Goal: Information Seeking & Learning: Check status

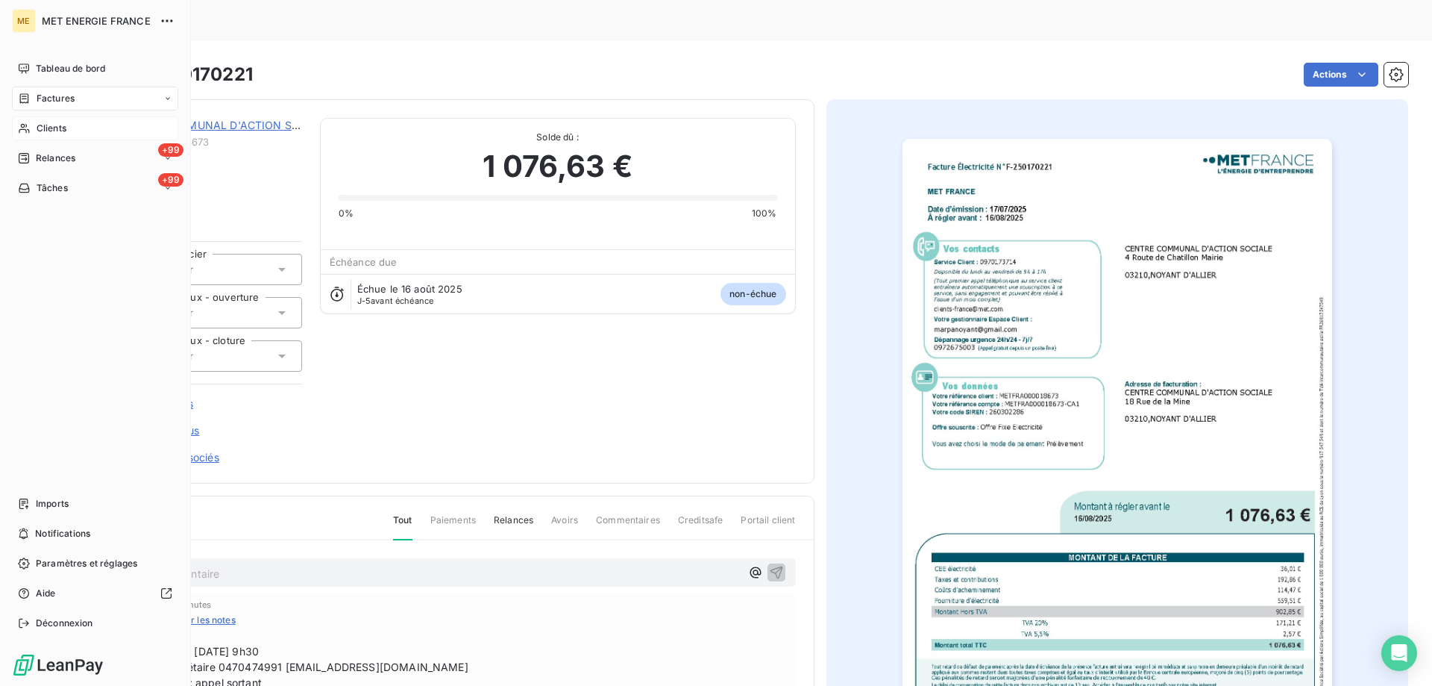
drag, startPoint x: 62, startPoint y: 109, endPoint x: 43, endPoint y: 120, distance: 21.7
click at [60, 109] on div "Factures" at bounding box center [95, 99] width 166 height 24
click at [55, 110] on nav "Tableau de bord Factures Clients +99 Relances +99 Tâches" at bounding box center [95, 128] width 166 height 143
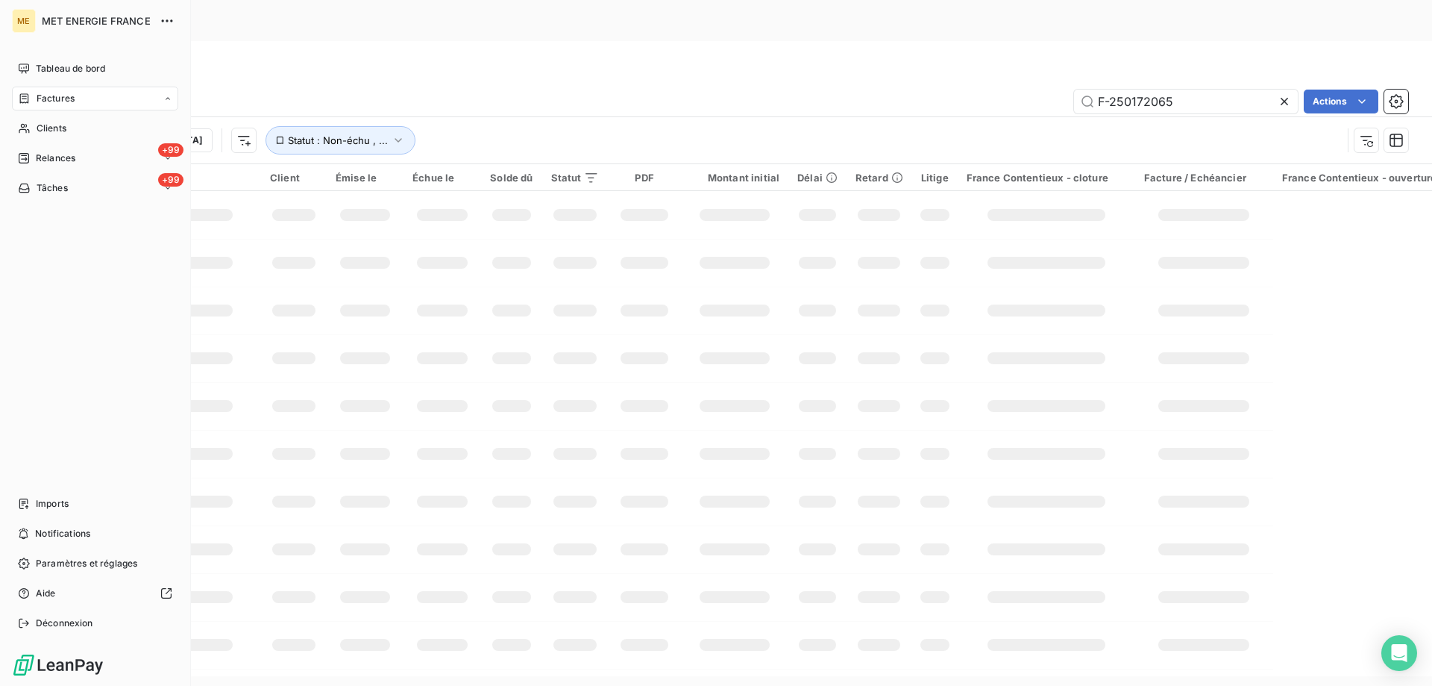
click at [0, 0] on div "Factures" at bounding box center [0, 0] width 0 height 0
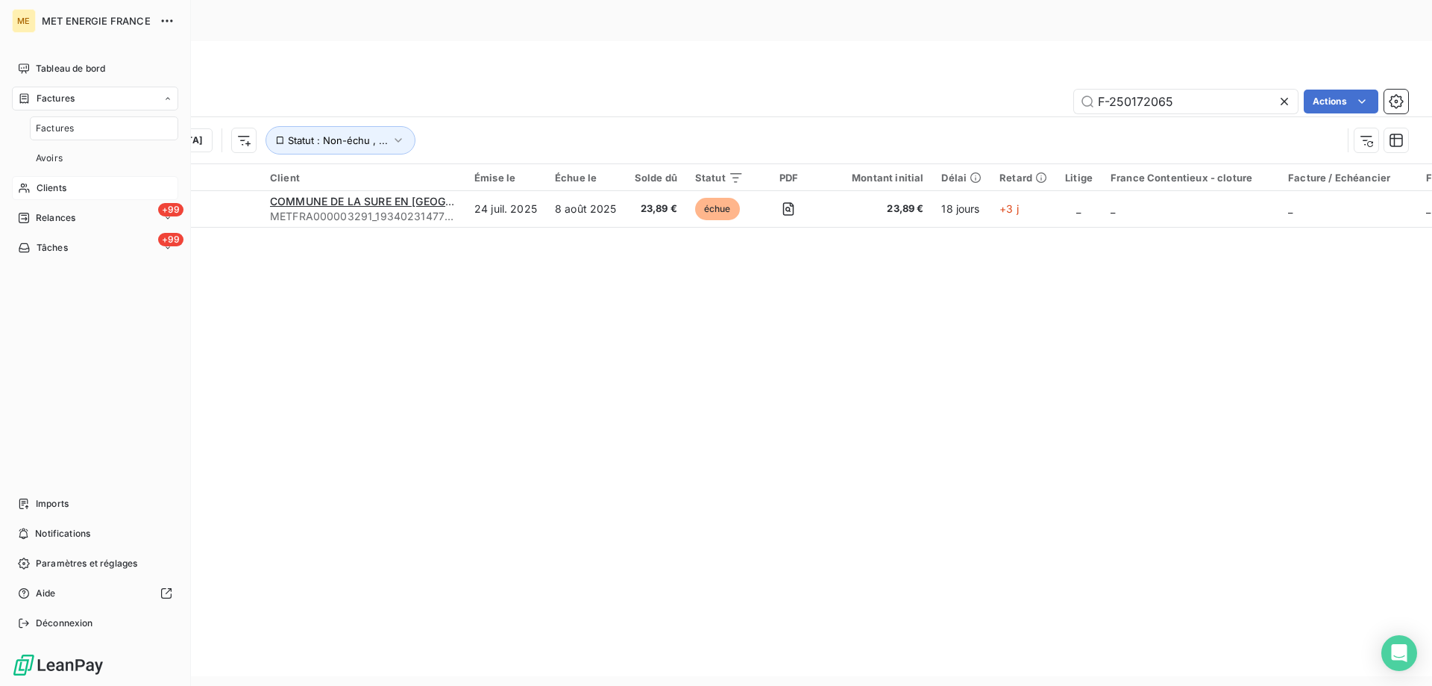
click at [61, 182] on span "Clients" at bounding box center [52, 187] width 30 height 13
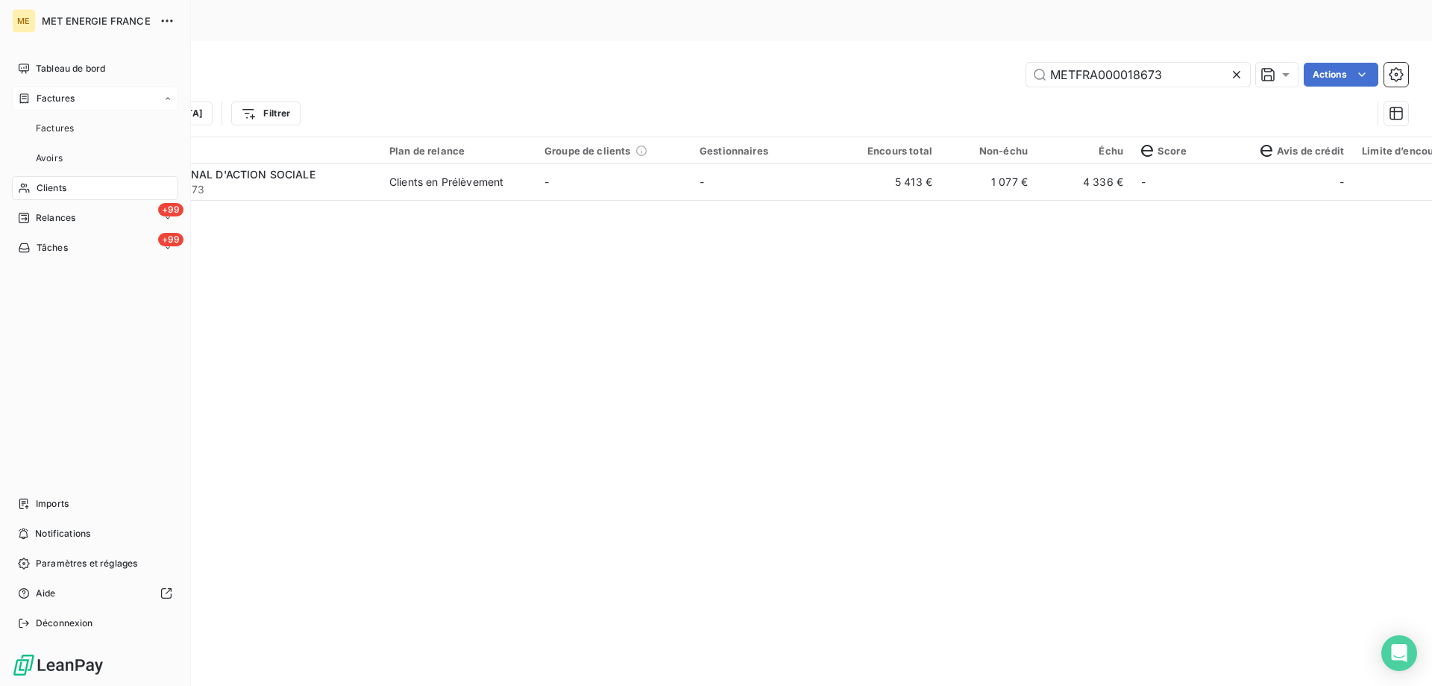
click at [61, 97] on span "Factures" at bounding box center [56, 98] width 38 height 13
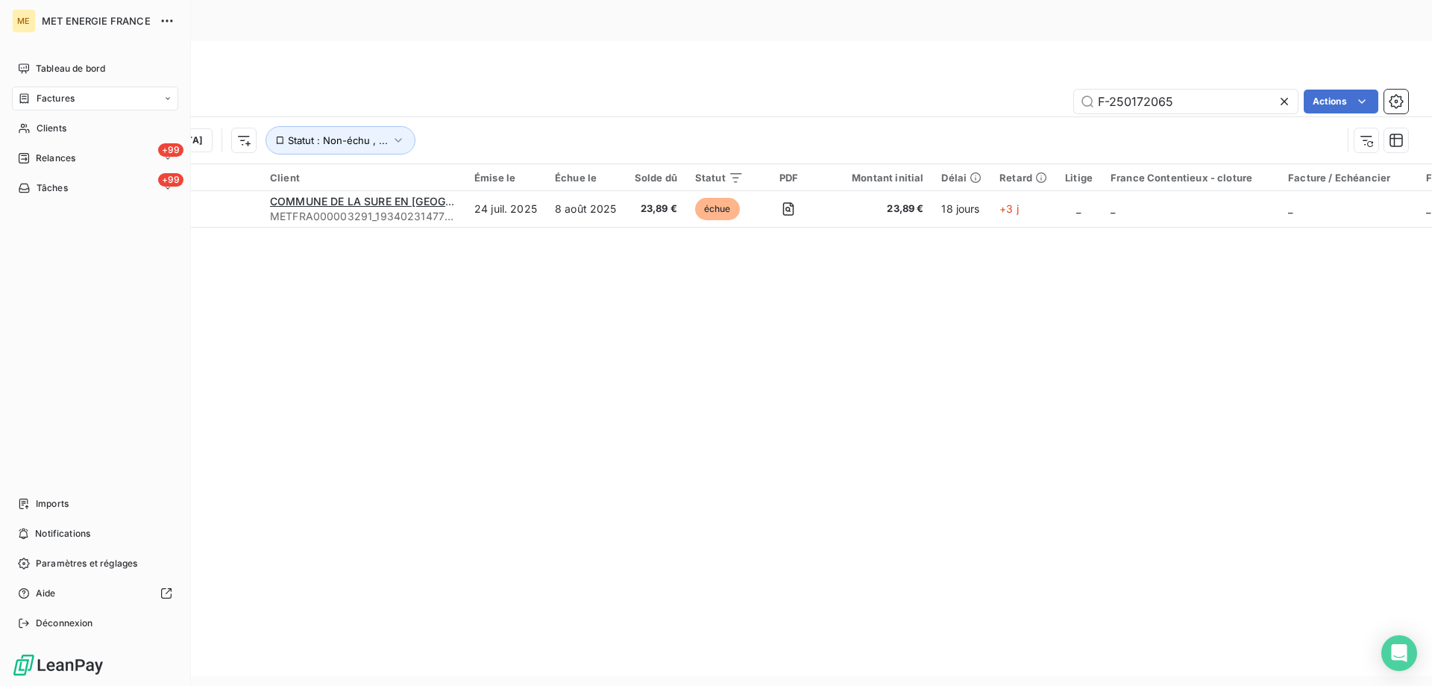
click at [54, 98] on span "Factures" at bounding box center [56, 98] width 38 height 13
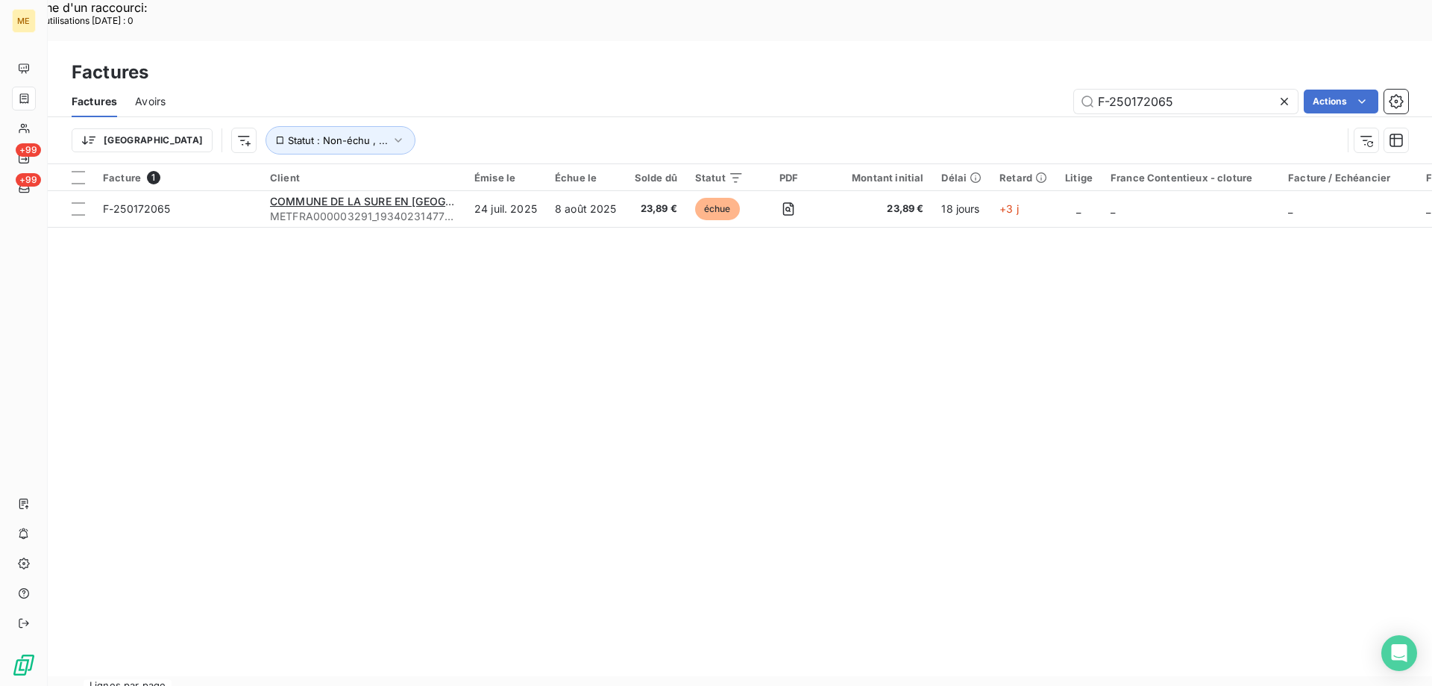
click at [393, 263] on div "Facture 1 Client Émise le Échue le Solde dû Statut PDF Montant initial Délai Re…" at bounding box center [740, 420] width 1384 height 512
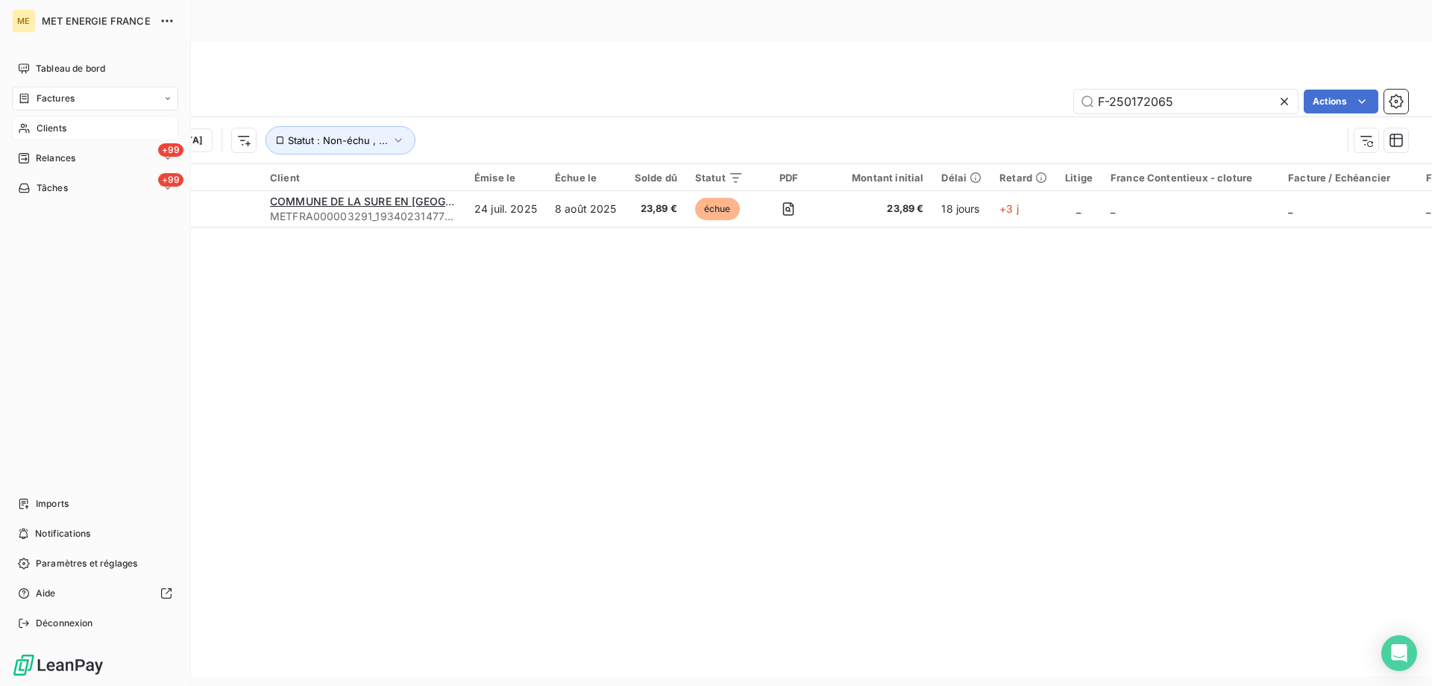
click at [33, 121] on div "Clients" at bounding box center [95, 128] width 166 height 24
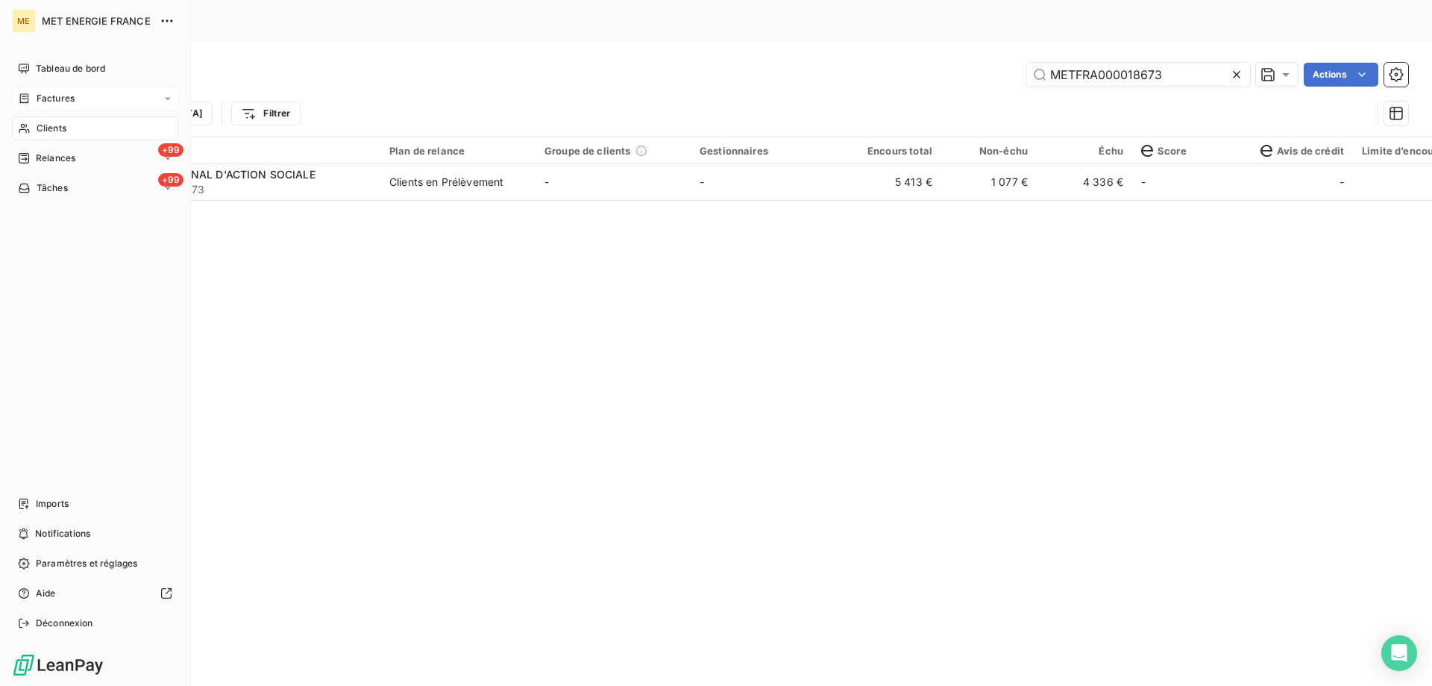
click at [61, 101] on span "Factures" at bounding box center [56, 98] width 38 height 13
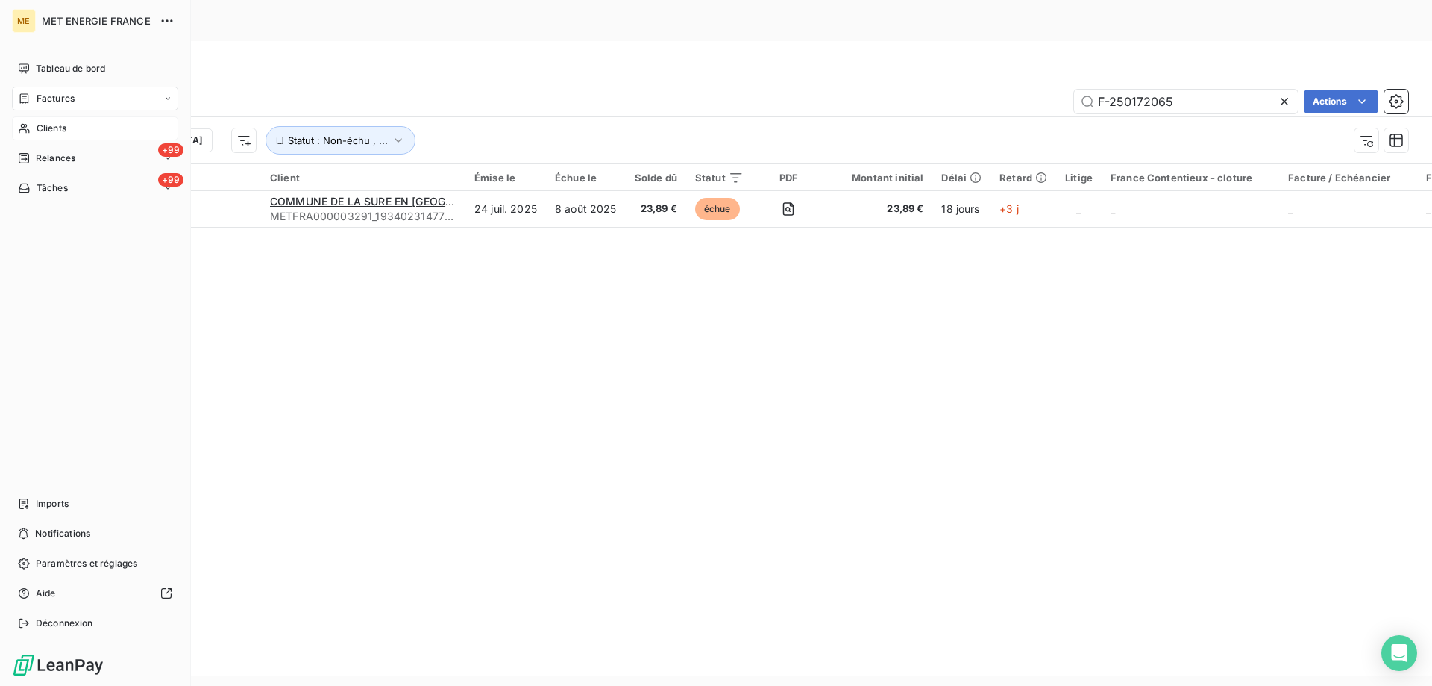
click at [48, 124] on span "Clients" at bounding box center [52, 128] width 30 height 13
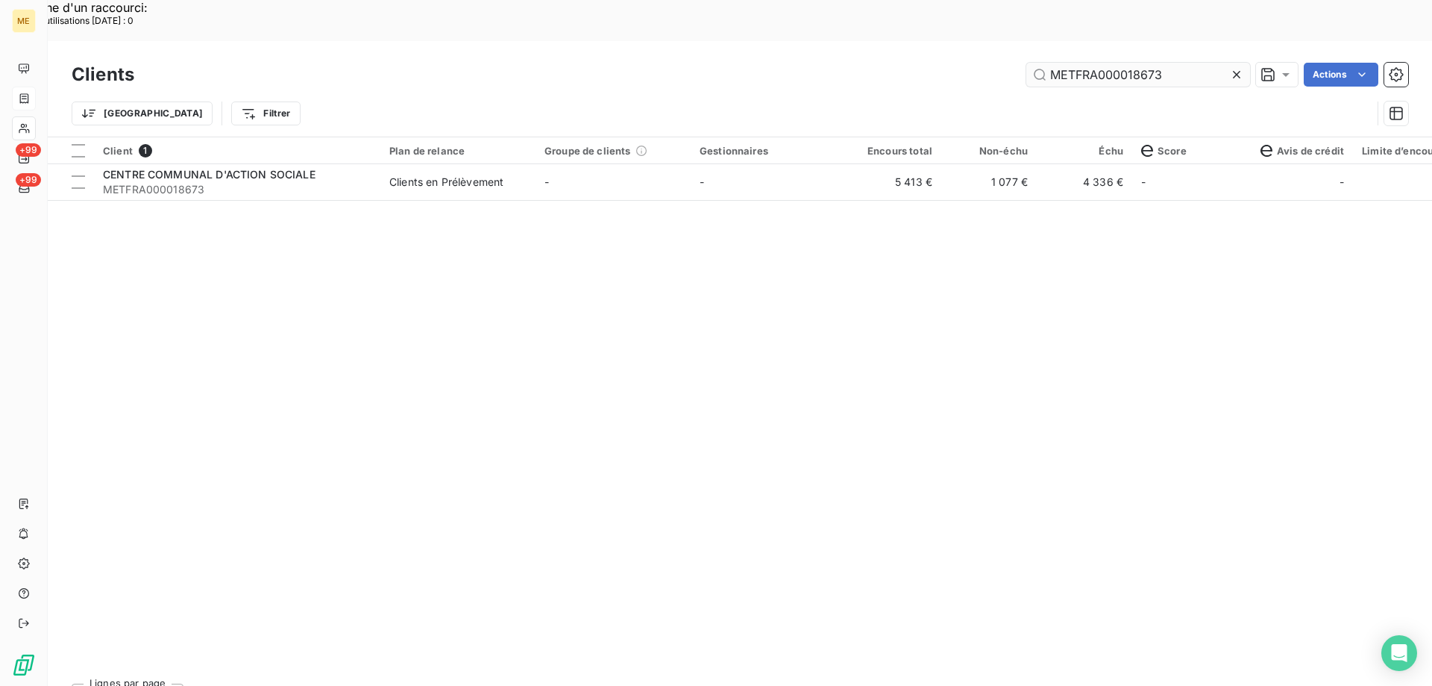
click at [1082, 63] on input "METFRA000018673" at bounding box center [1138, 75] width 224 height 24
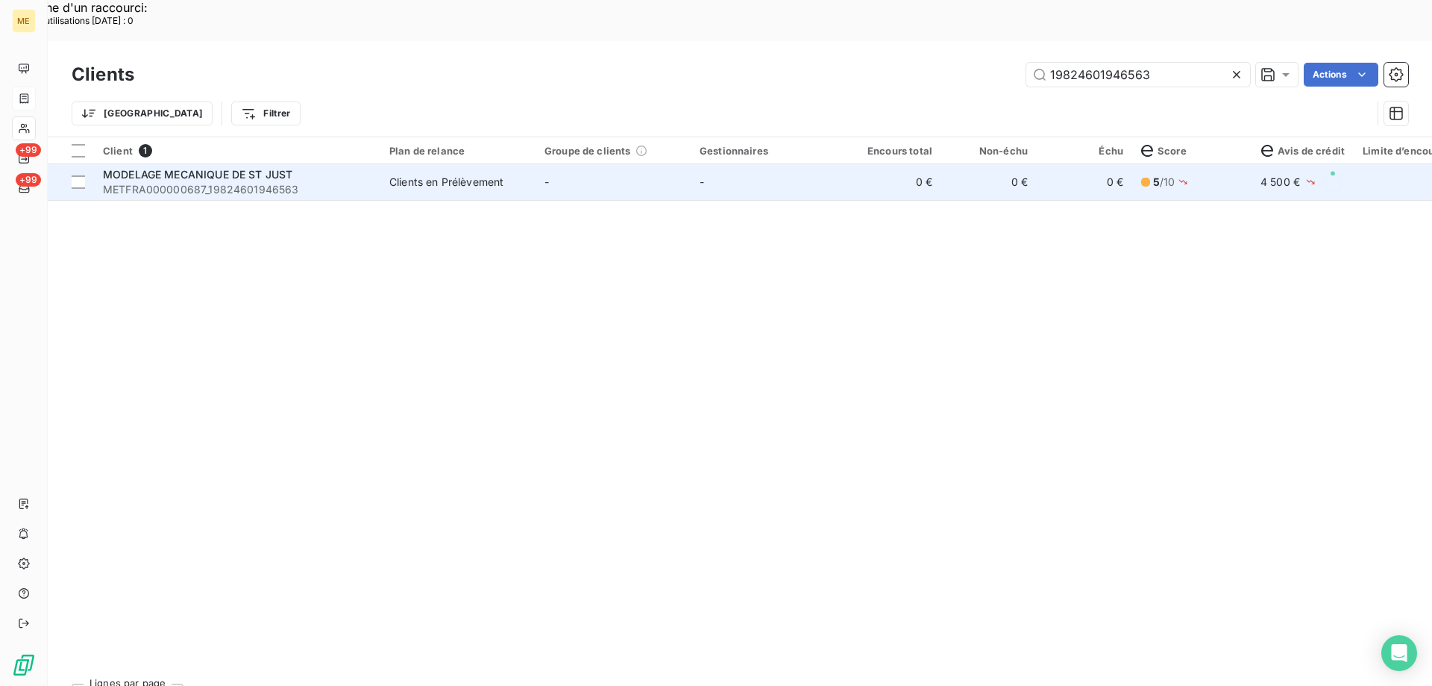
type input "19824601946563"
click at [213, 182] on span "METFRA000000687_19824601946563" at bounding box center [237, 189] width 269 height 15
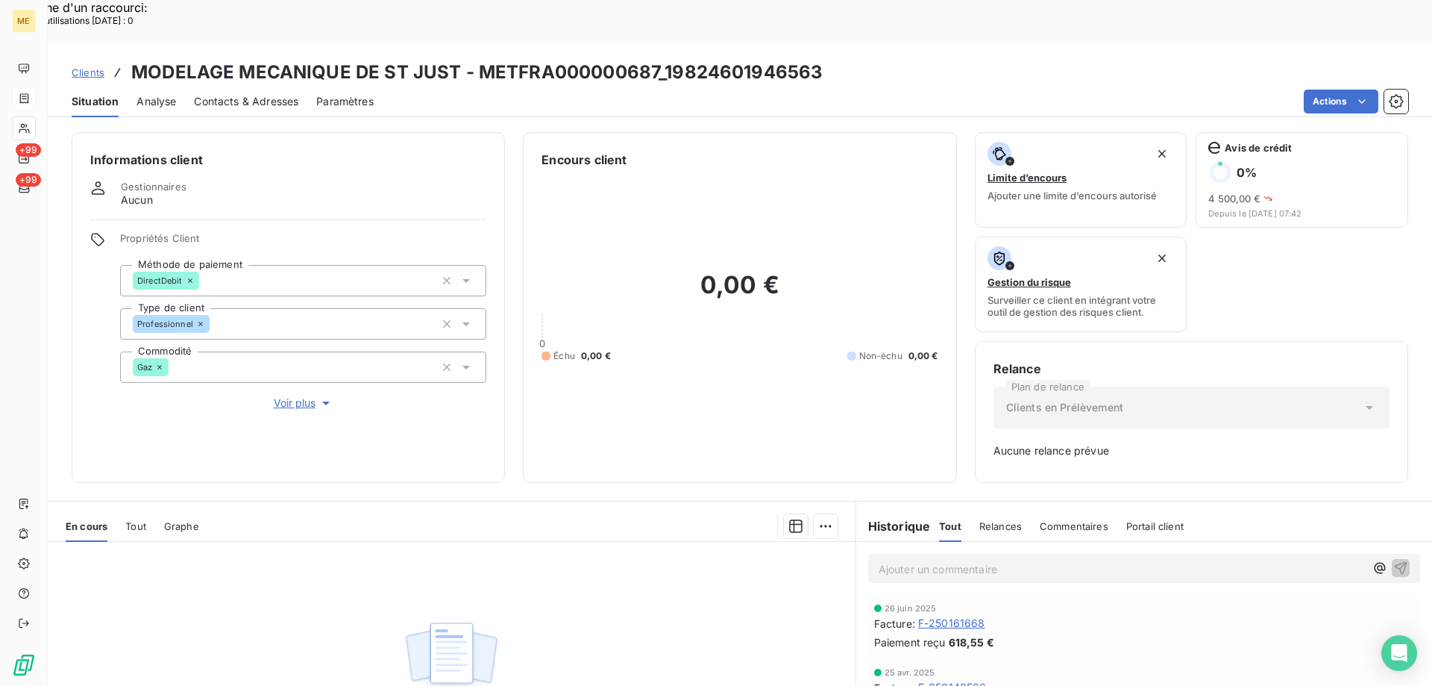
click at [933, 615] on span "F-250161668" at bounding box center [951, 622] width 67 height 15
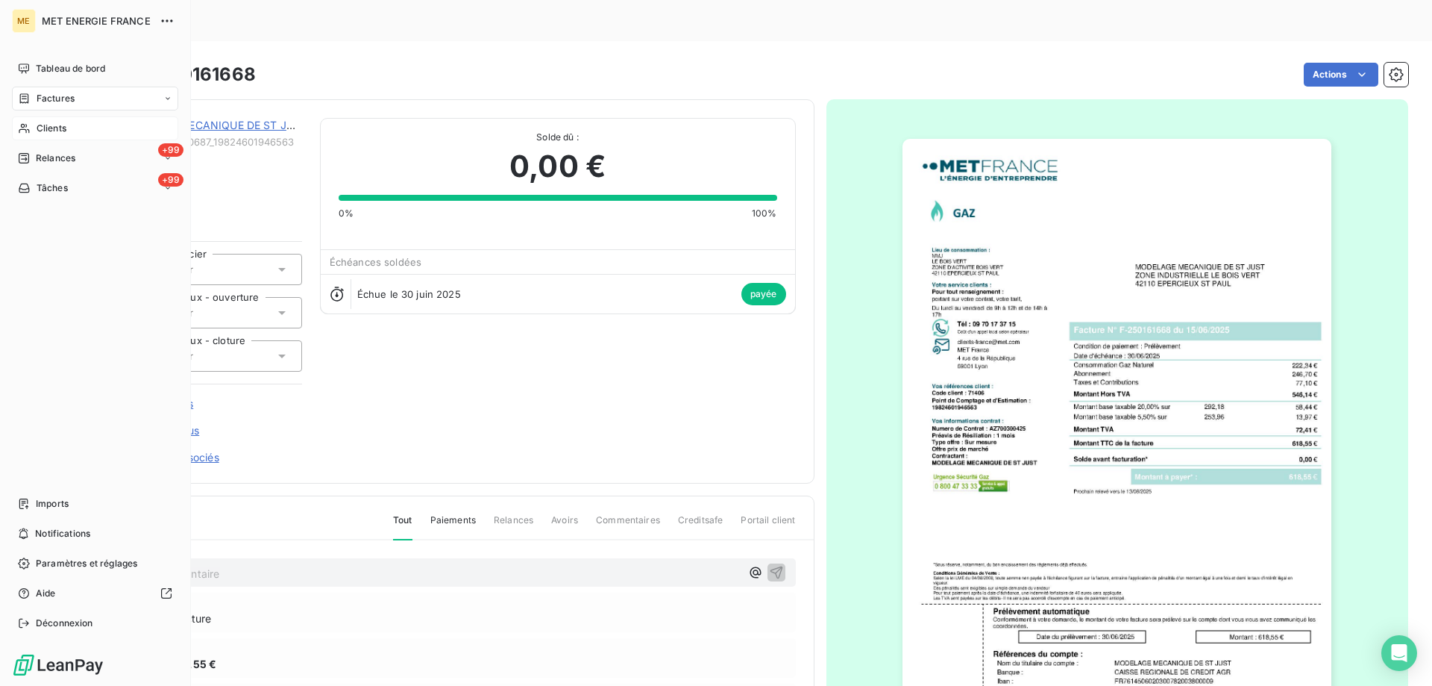
click at [59, 103] on span "Factures" at bounding box center [56, 98] width 38 height 13
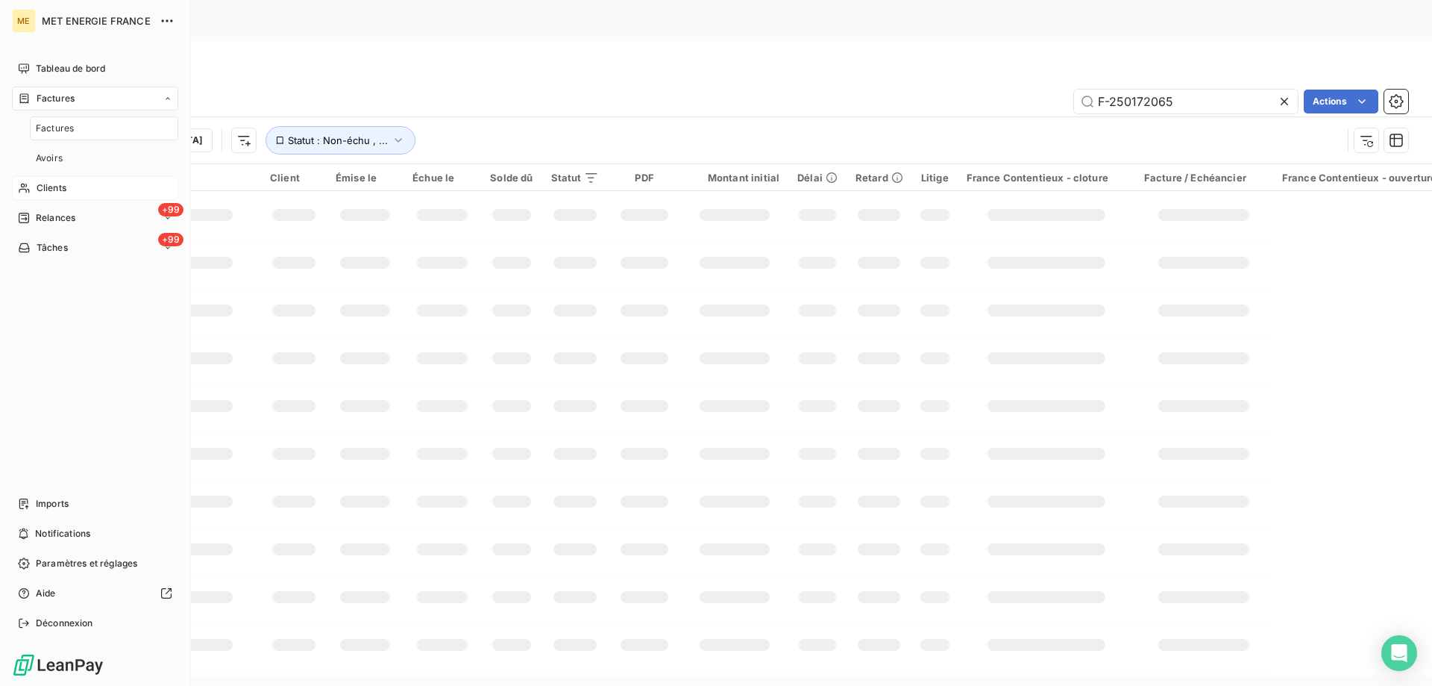
click at [59, 103] on span "Factures" at bounding box center [56, 98] width 38 height 13
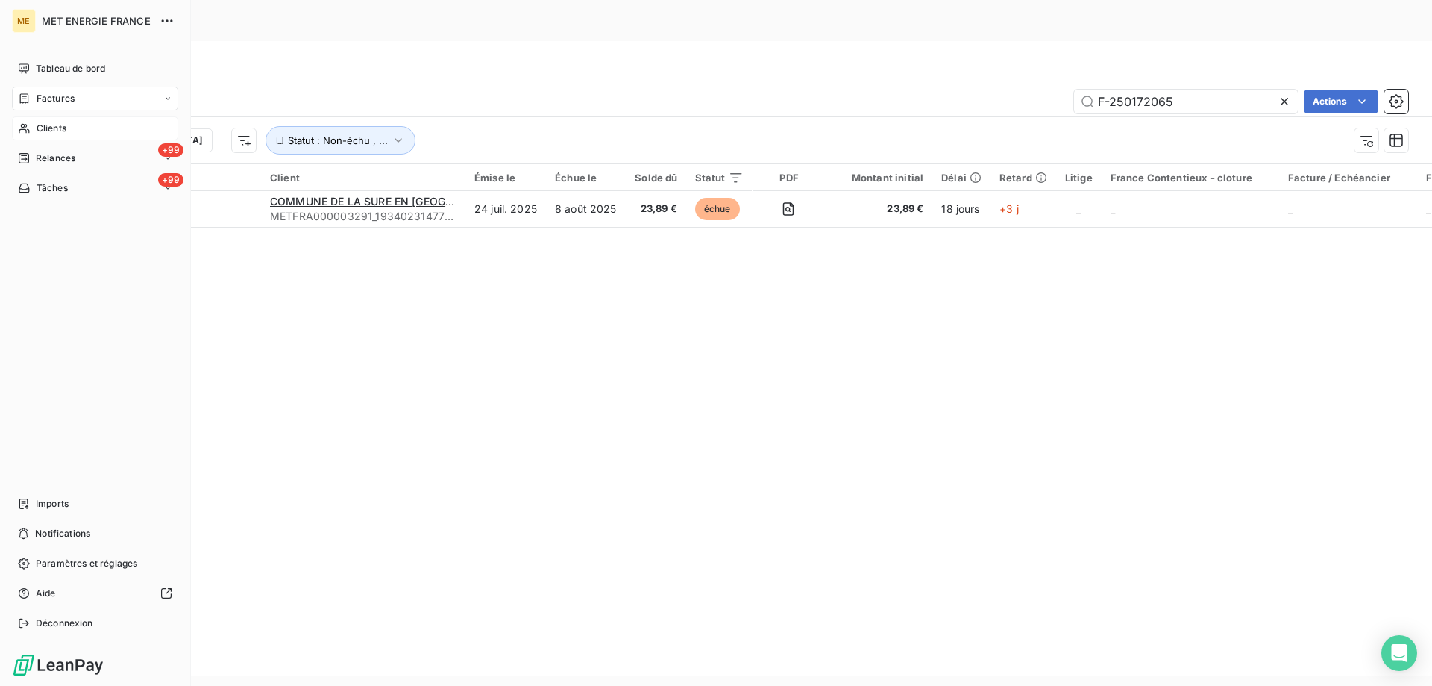
click at [69, 97] on span "Factures" at bounding box center [56, 98] width 38 height 13
click at [78, 154] on div "Avoirs" at bounding box center [104, 158] width 148 height 24
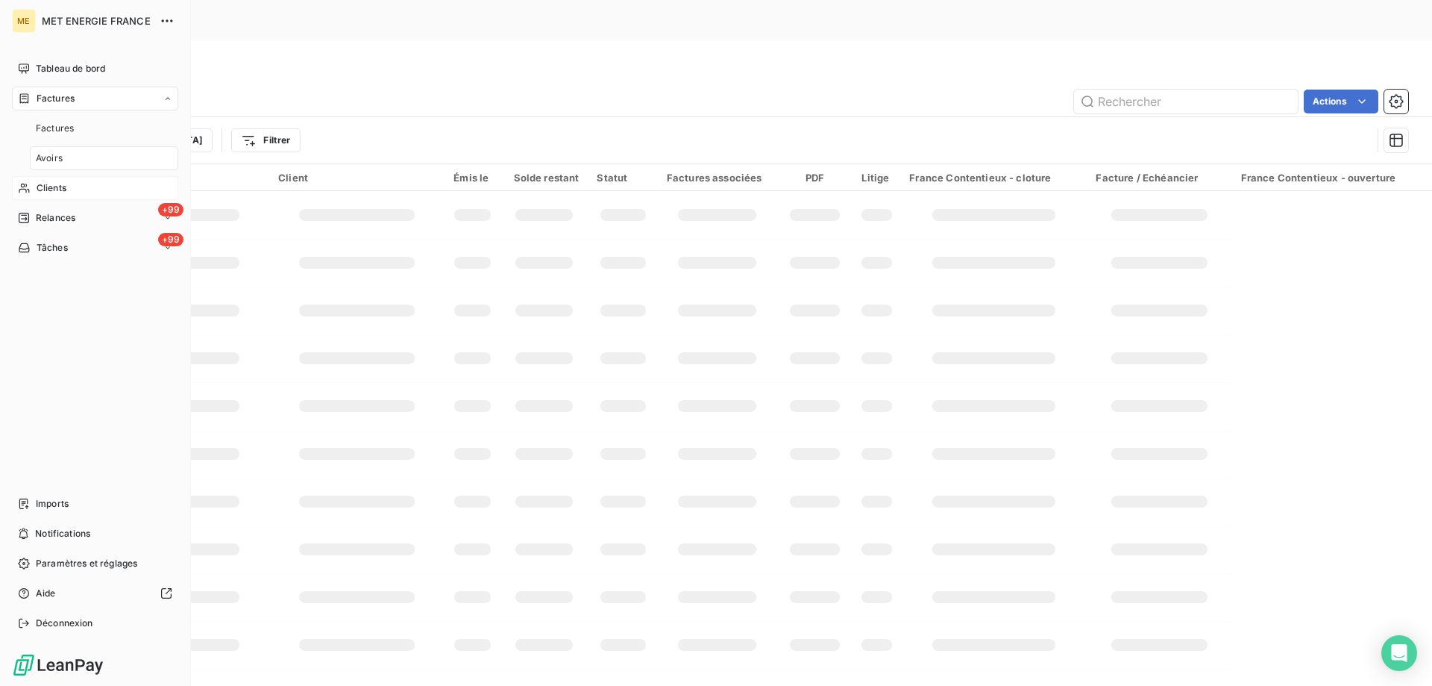
click at [69, 92] on span "Factures" at bounding box center [56, 98] width 38 height 13
click at [49, 130] on span "Clients" at bounding box center [52, 128] width 30 height 13
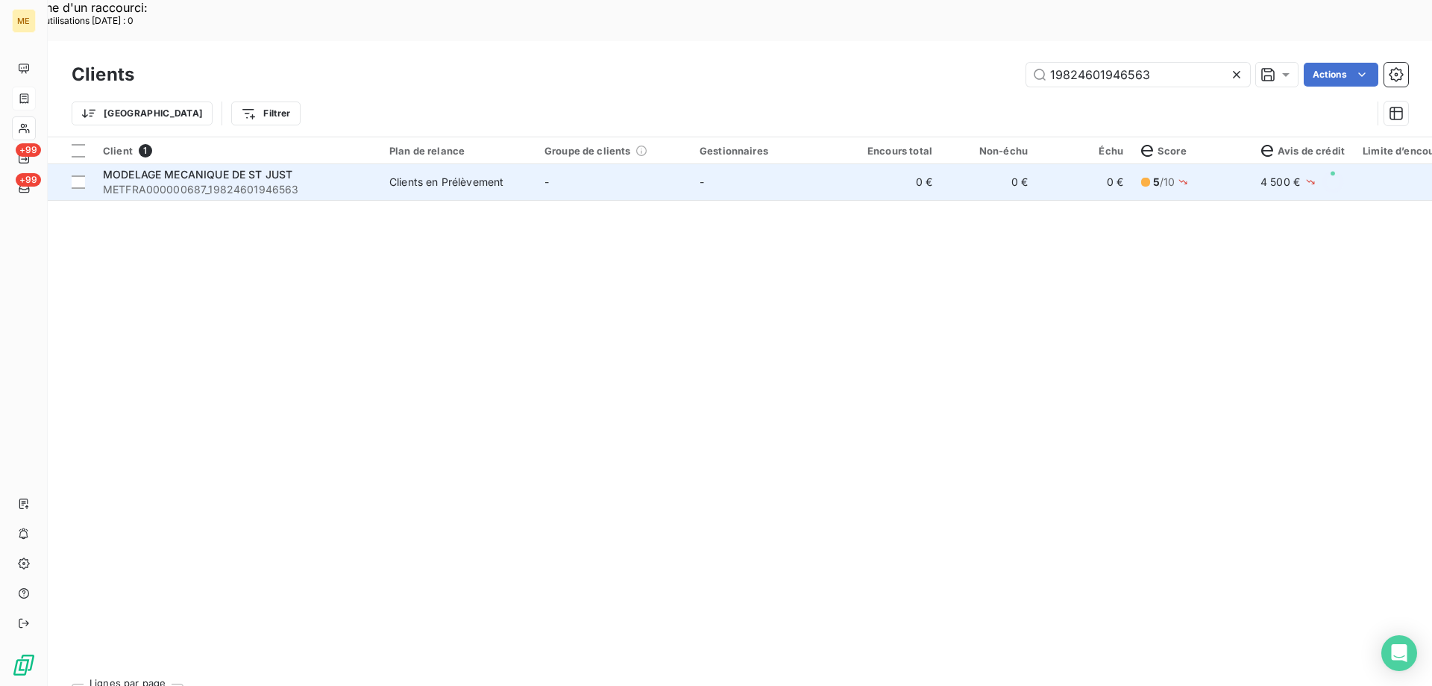
click at [280, 182] on span "METFRA000000687_19824601946563" at bounding box center [237, 189] width 269 height 15
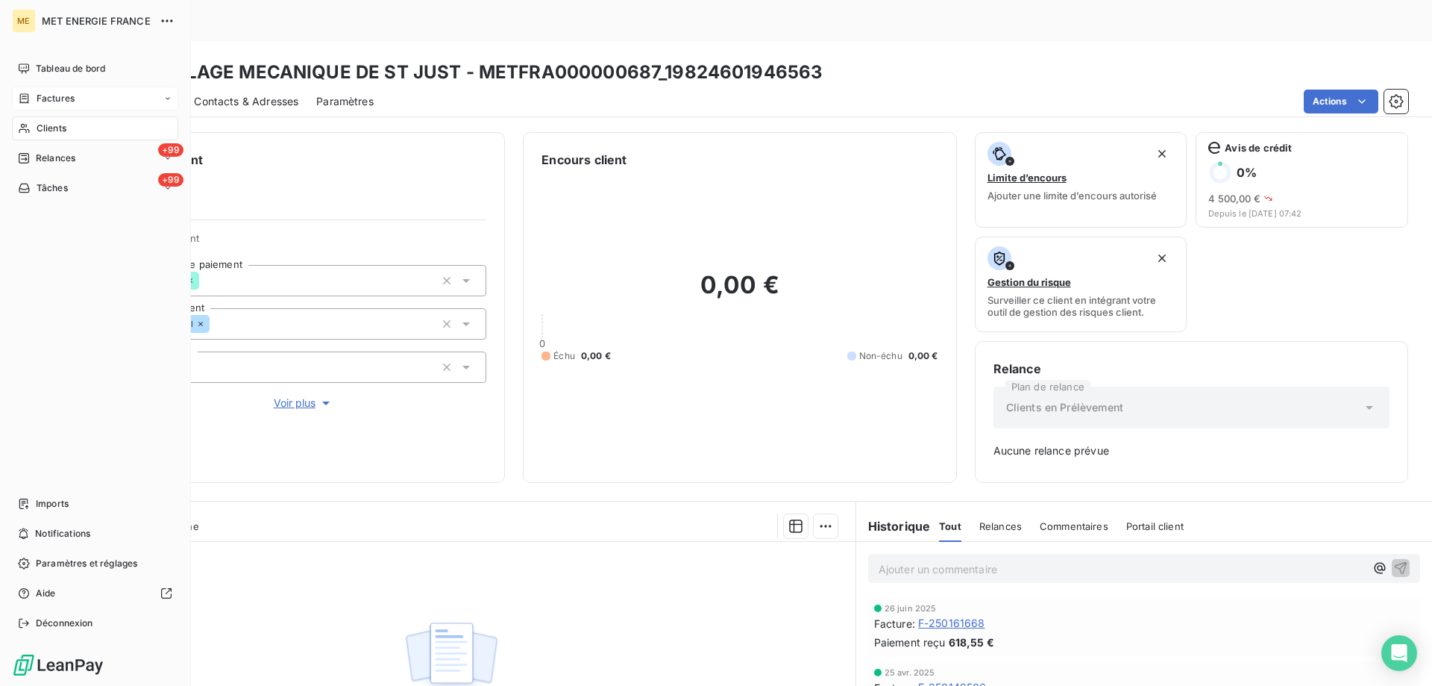
click at [59, 120] on div "Clients" at bounding box center [95, 128] width 166 height 24
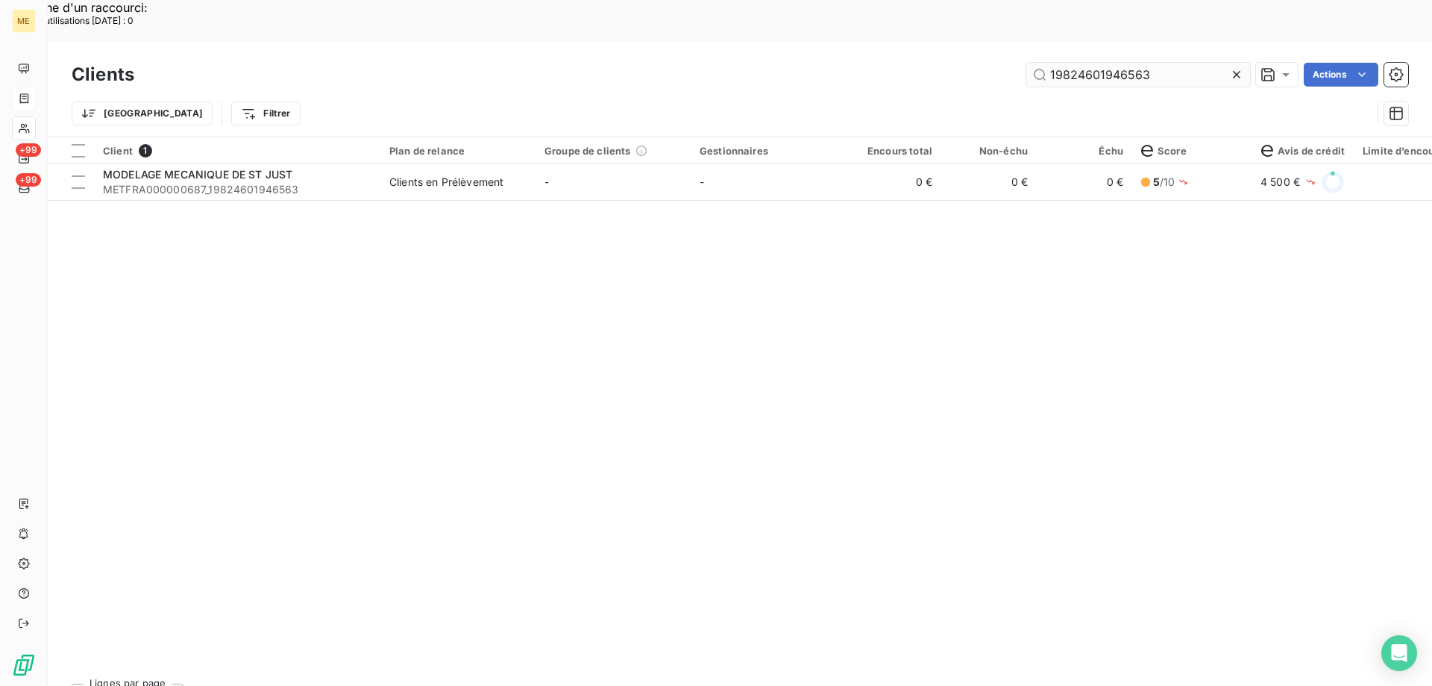
click at [1091, 63] on input "19824601946563" at bounding box center [1138, 75] width 224 height 24
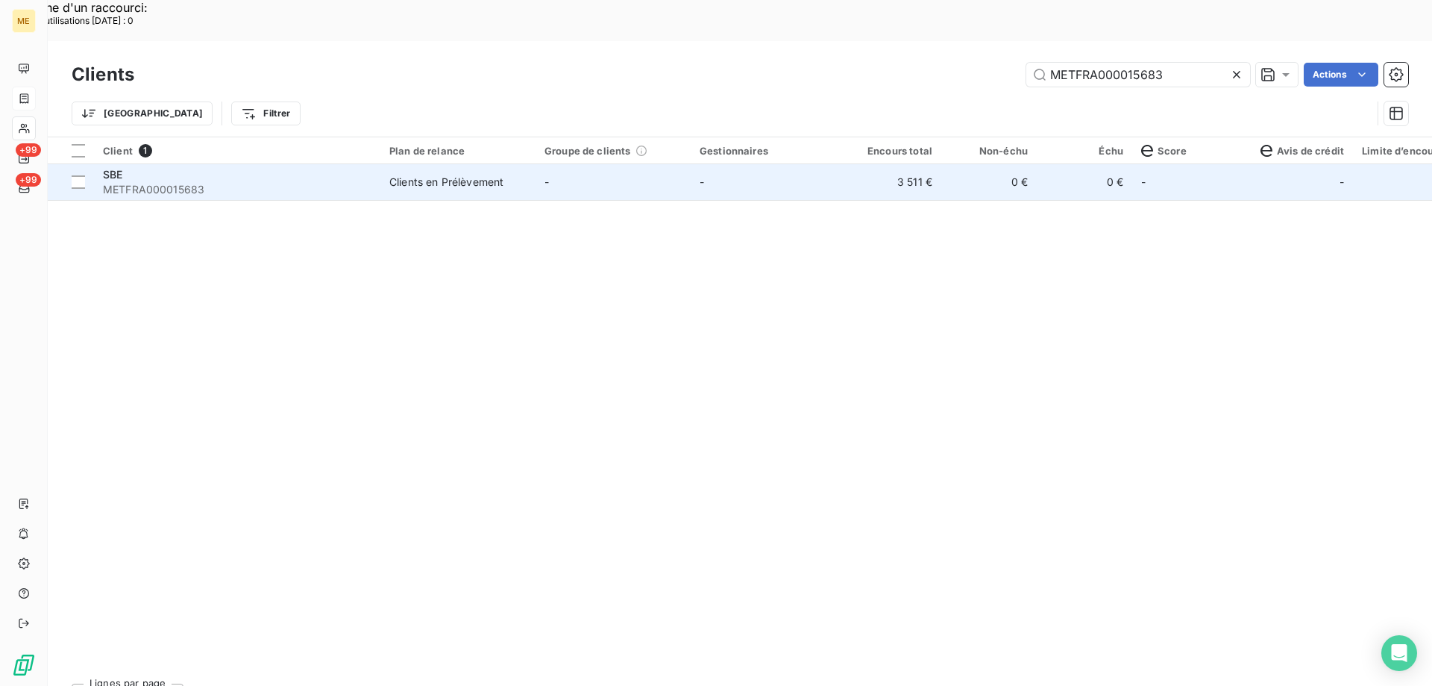
type input "METFRA000015683"
click at [248, 182] on span "METFRA000015683" at bounding box center [237, 189] width 269 height 15
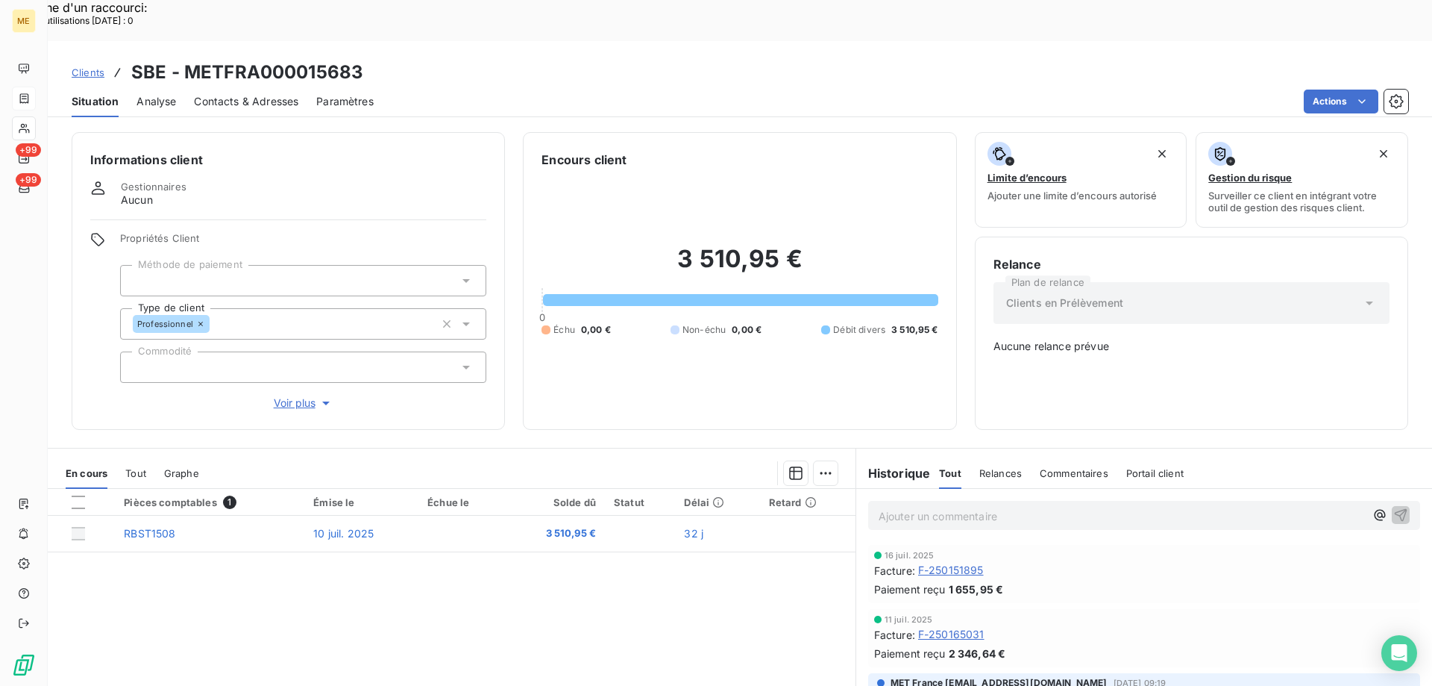
click at [918, 501] on div "Ajouter un commentaire ﻿" at bounding box center [1144, 515] width 552 height 29
click at [907, 506] on p "Ajouter un commentaire ﻿" at bounding box center [1122, 515] width 486 height 19
click at [929, 506] on p "Kenza/" at bounding box center [1122, 514] width 486 height 17
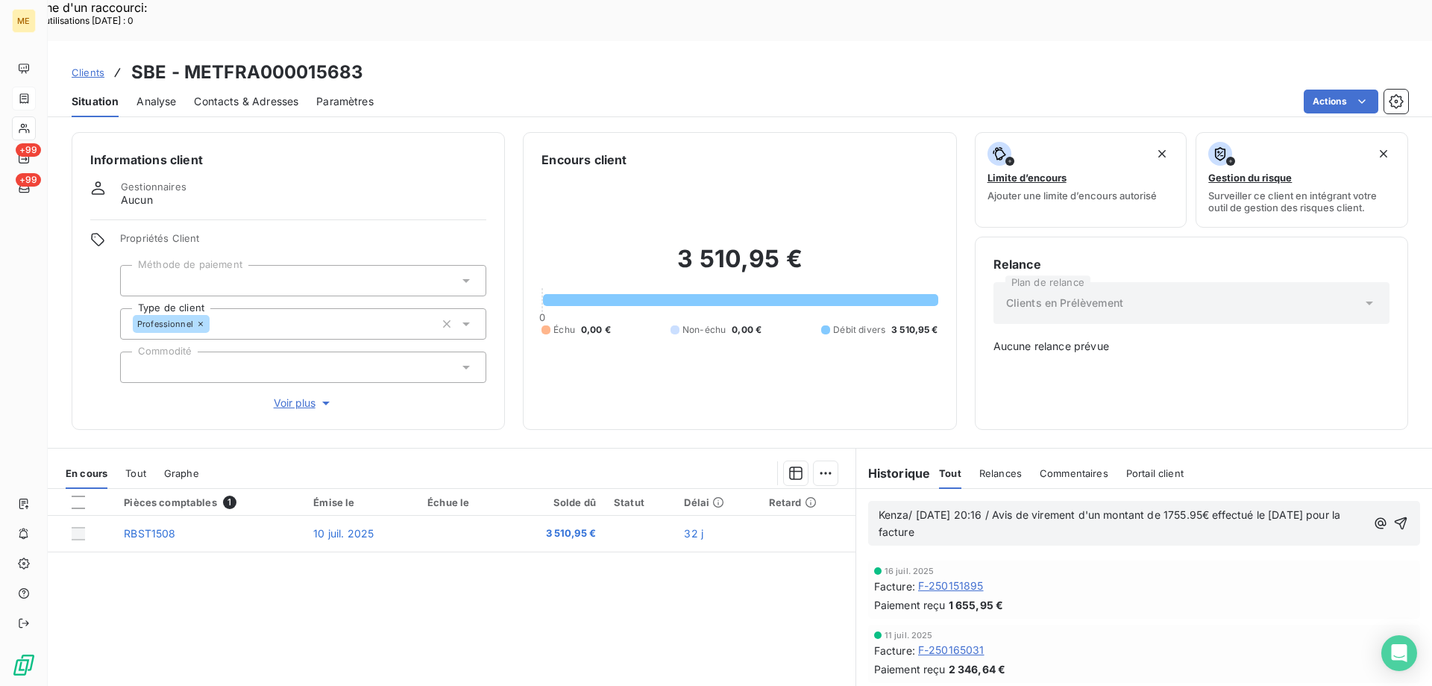
click at [1068, 506] on p "Kenza/ [DATE] 20:16 / Avis de virement d'un montant de 1755.95€ effectué le [DA…" at bounding box center [1123, 523] width 488 height 34
click at [1395, 515] on icon "button" at bounding box center [1402, 522] width 15 height 15
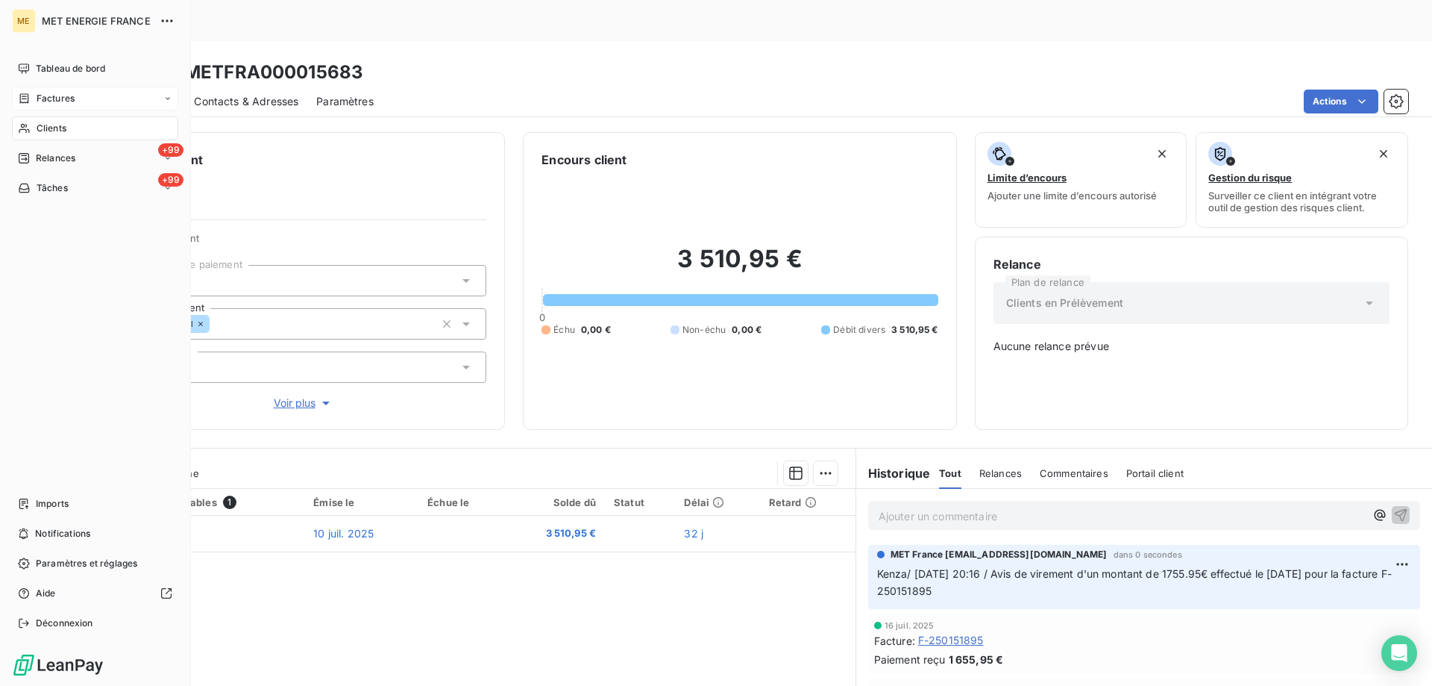
click at [28, 128] on icon at bounding box center [24, 128] width 13 height 12
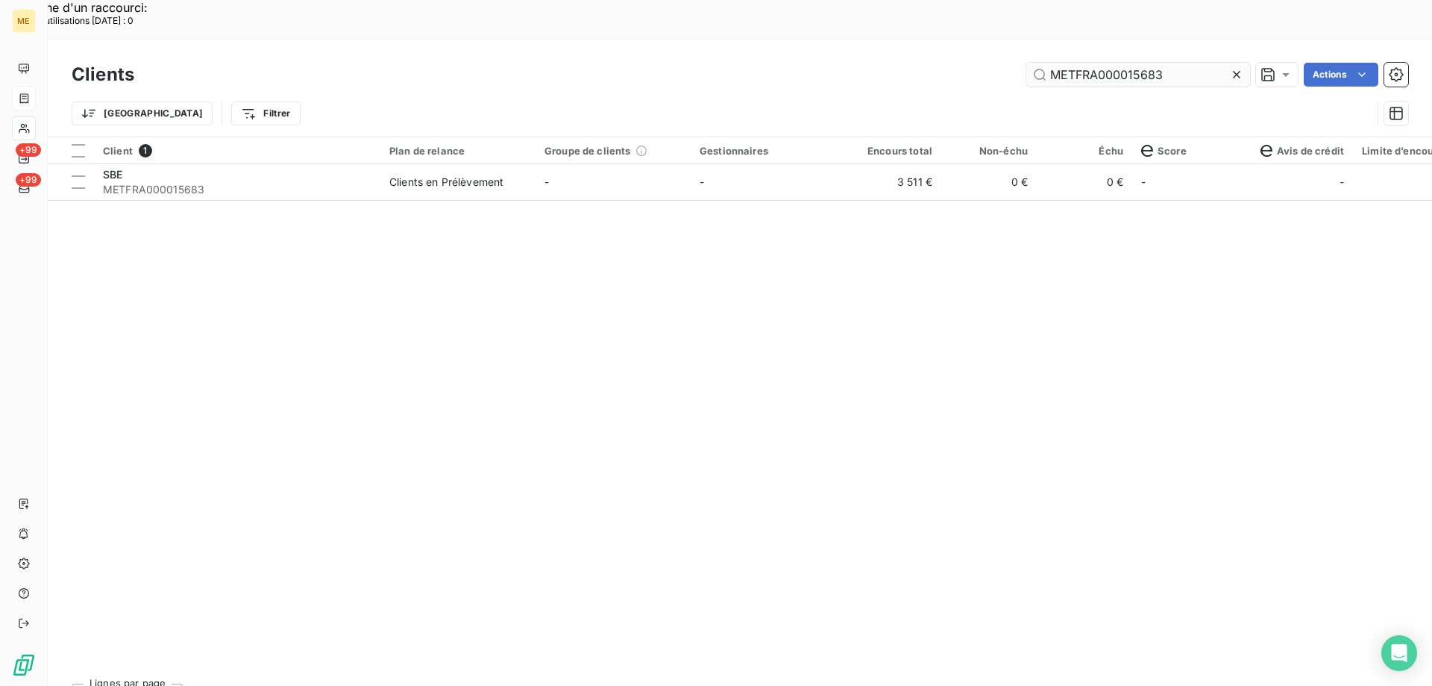
click at [1115, 63] on input "METFRA000015683" at bounding box center [1138, 75] width 224 height 24
click at [1116, 63] on input "METFRA000015683" at bounding box center [1138, 75] width 224 height 24
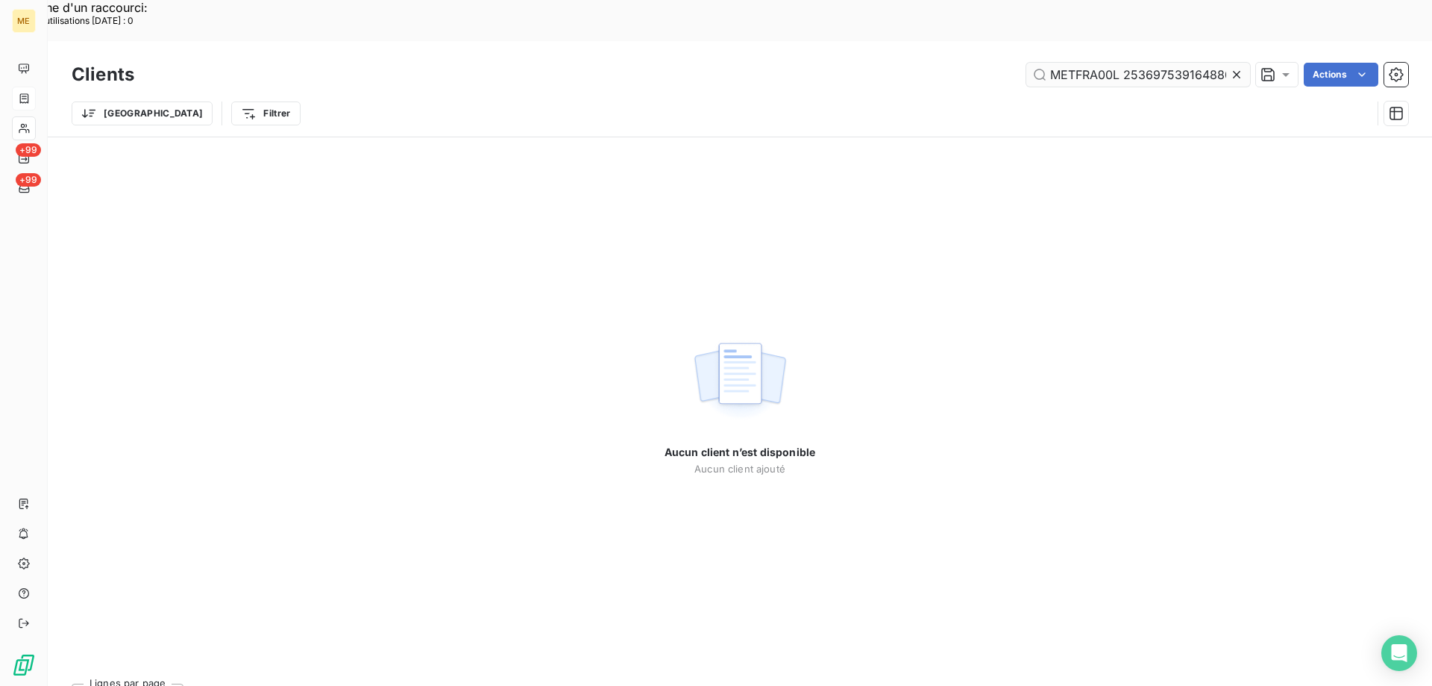
click at [1110, 63] on input "METFRA00L 253697539164880015683" at bounding box center [1138, 75] width 224 height 24
click at [1110, 63] on input "L 25369753916488253697539164880015683" at bounding box center [1138, 75] width 224 height 24
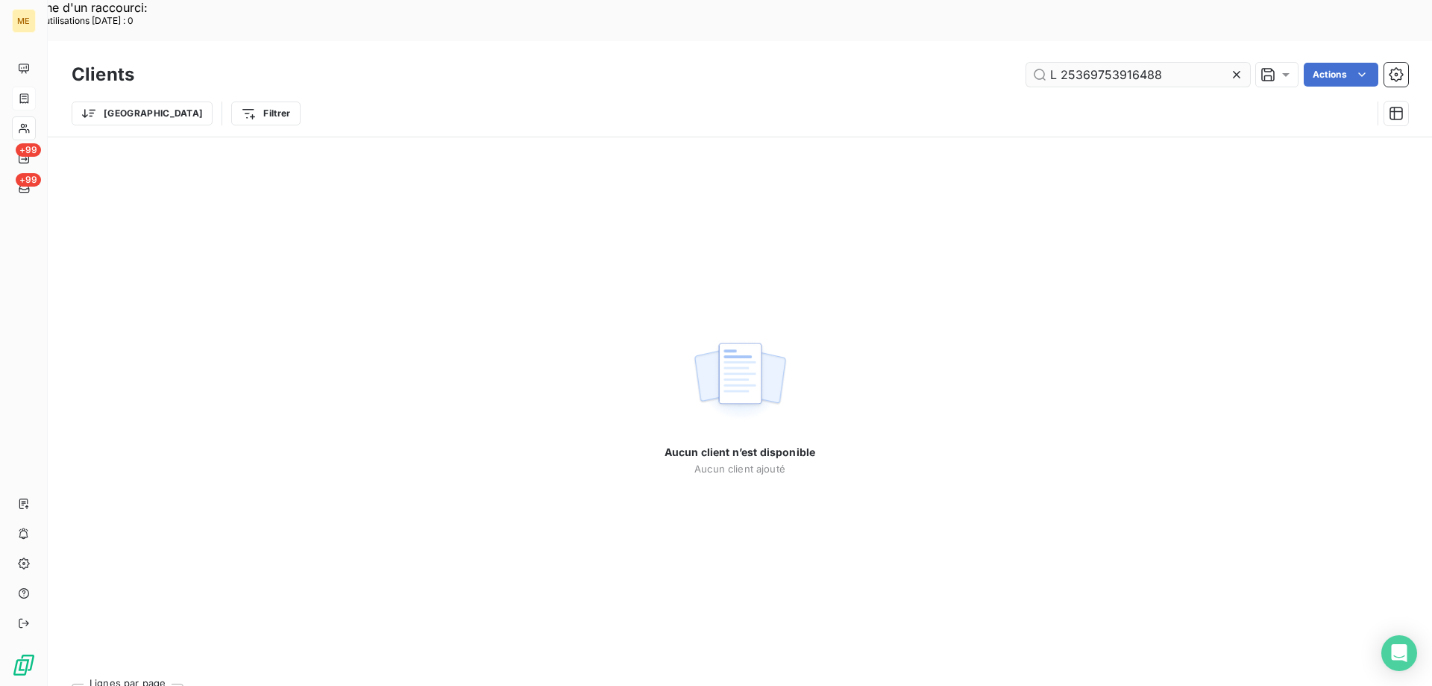
click at [1065, 63] on input "L 25369753916488" at bounding box center [1138, 75] width 224 height 24
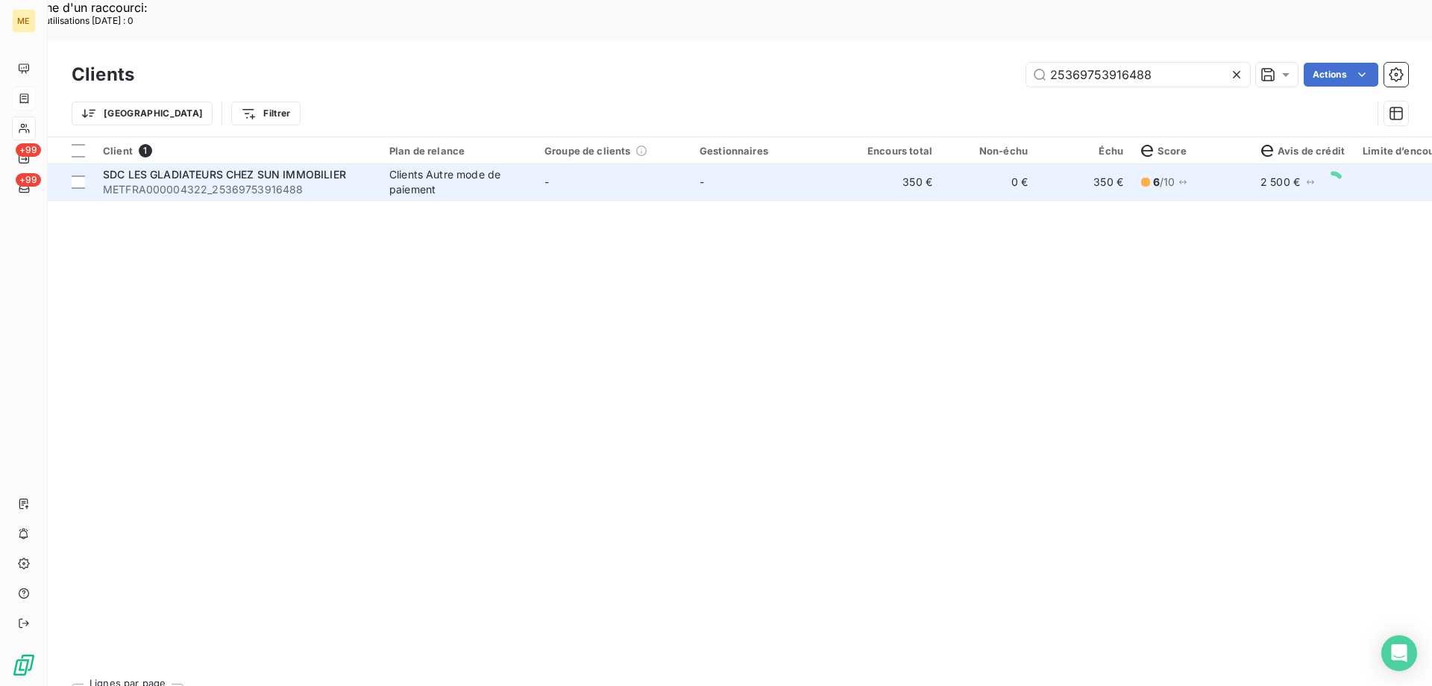
type input "25369753916488"
click at [174, 164] on td "SDC LES GLADIATEURS CHEZ SUN IMMOBILIER METFRA000004322_25369753916488" at bounding box center [237, 182] width 286 height 36
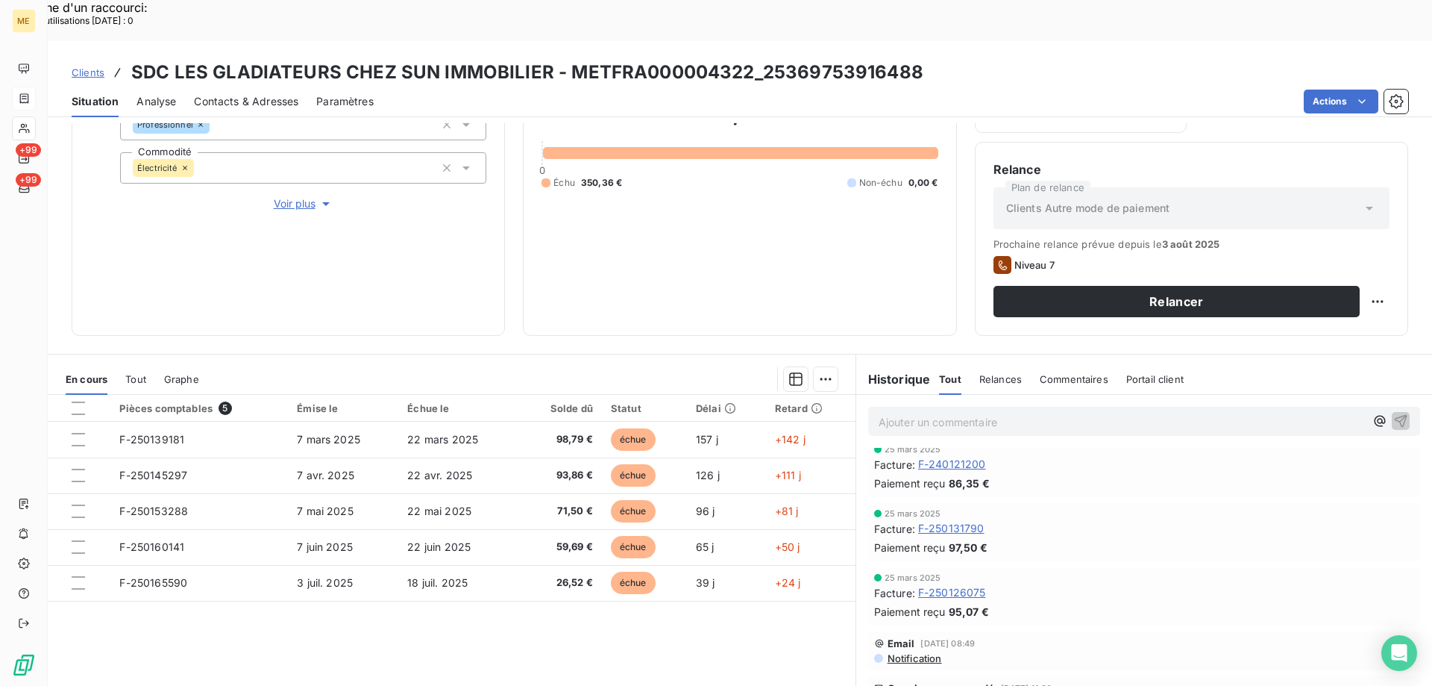
scroll to position [1343, 0]
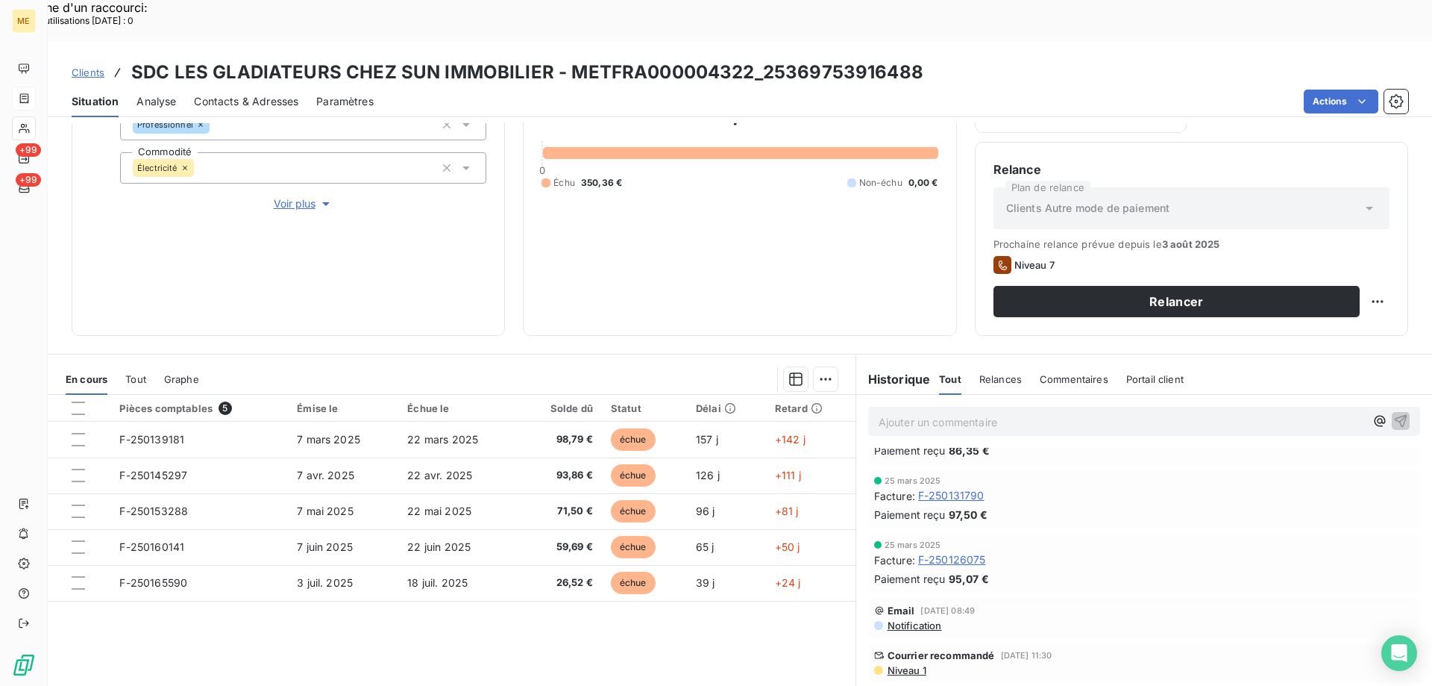
click at [967, 488] on span "F-250131790" at bounding box center [951, 495] width 66 height 15
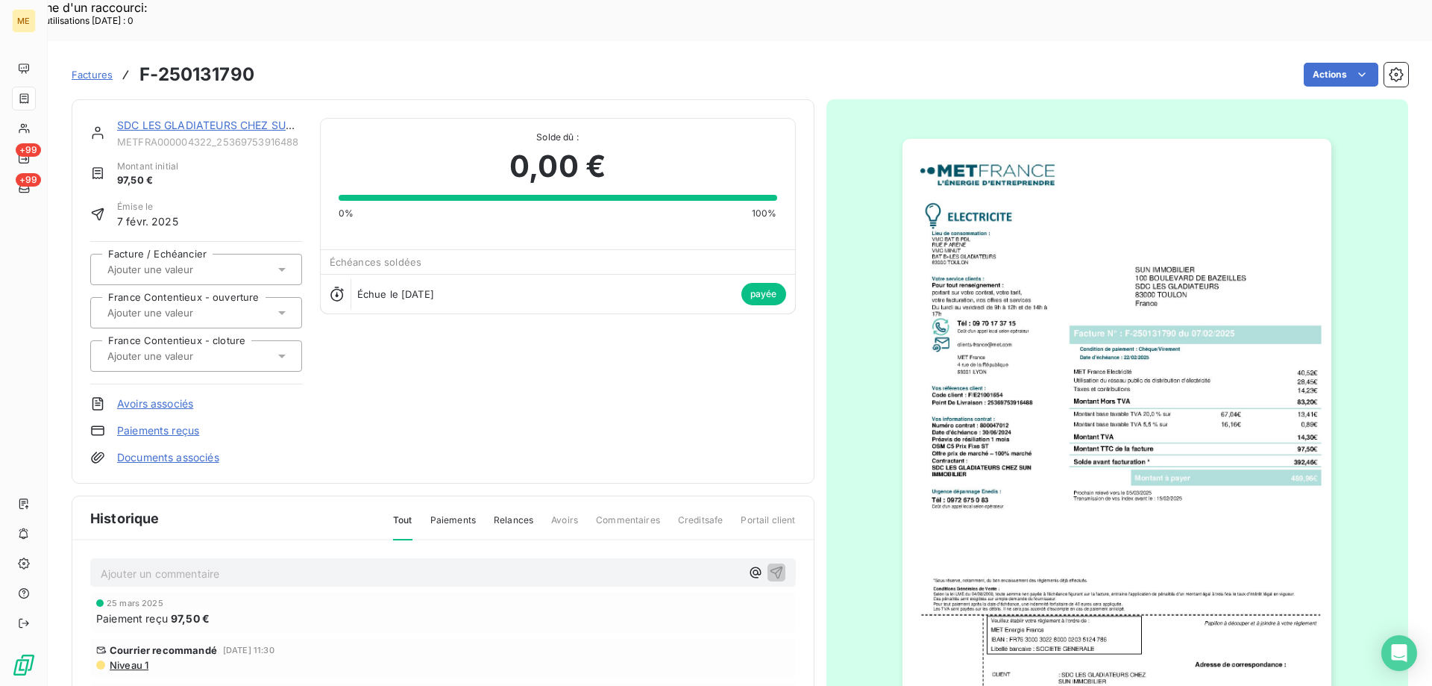
click at [192, 119] on link "SDC LES GLADIATEURS CHEZ SUN IMMOBILIER" at bounding box center [238, 125] width 243 height 13
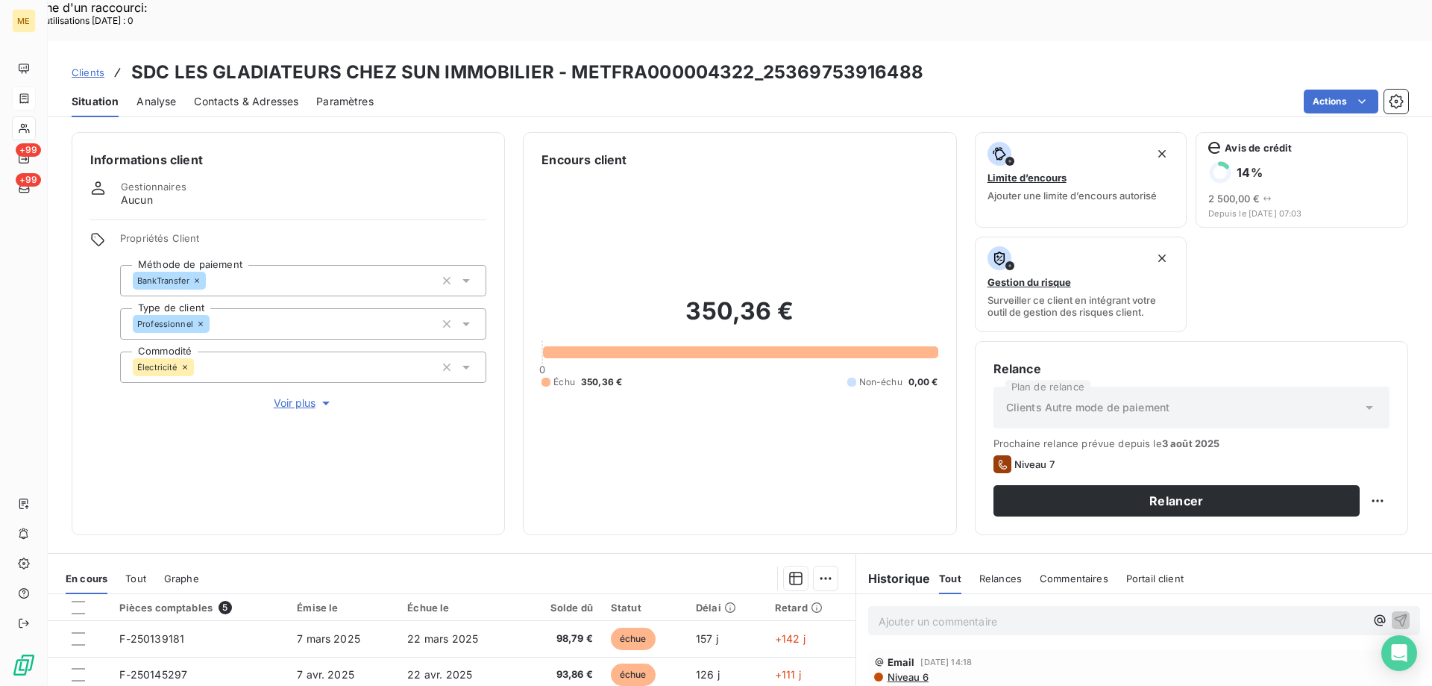
click at [299, 395] on span "Voir plus" at bounding box center [304, 402] width 60 height 15
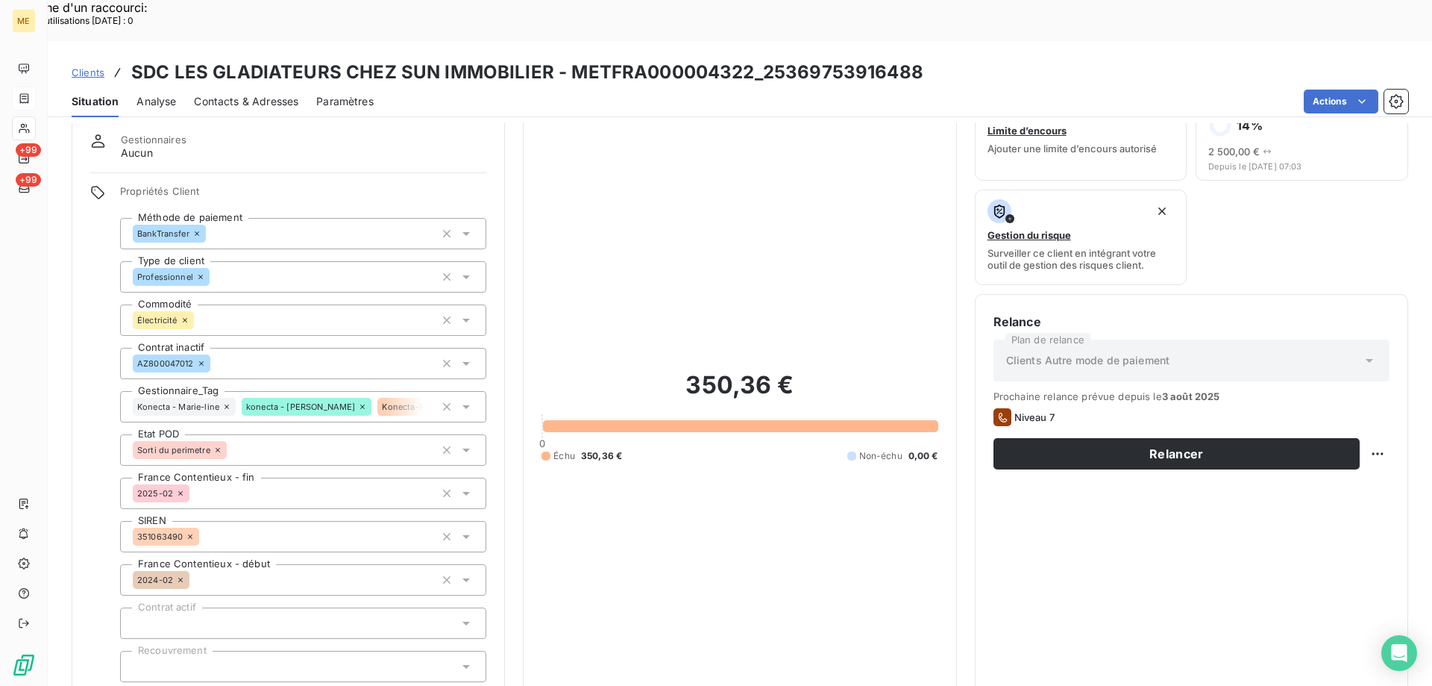
scroll to position [75, 0]
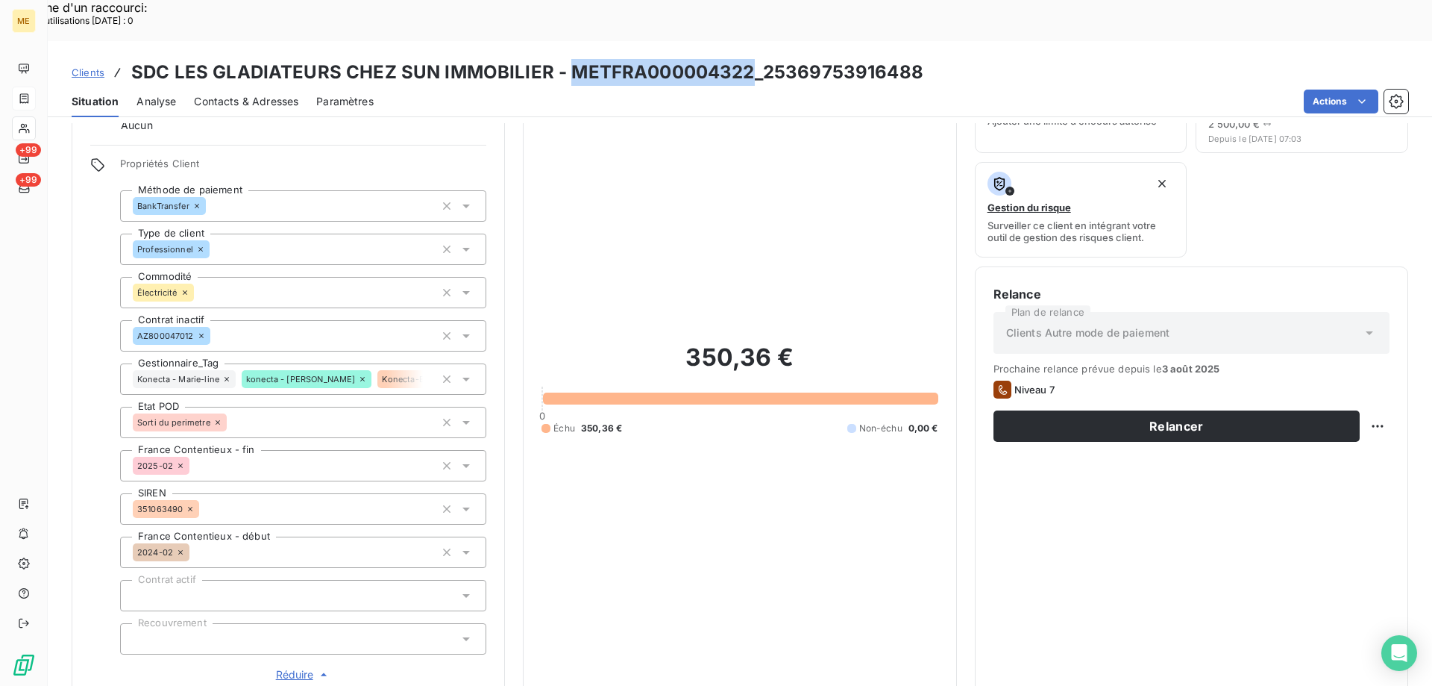
copy h3 "METFRA000004322"
drag, startPoint x: 747, startPoint y: 34, endPoint x: 568, endPoint y: 28, distance: 179.1
click at [568, 59] on h3 "SDC LES GLADIATEURS CHEZ SUN IMMOBILIER - METFRA000004322_25369753916488" at bounding box center [527, 72] width 792 height 27
click at [229, 94] on span "Contacts & Adresses" at bounding box center [246, 101] width 104 height 15
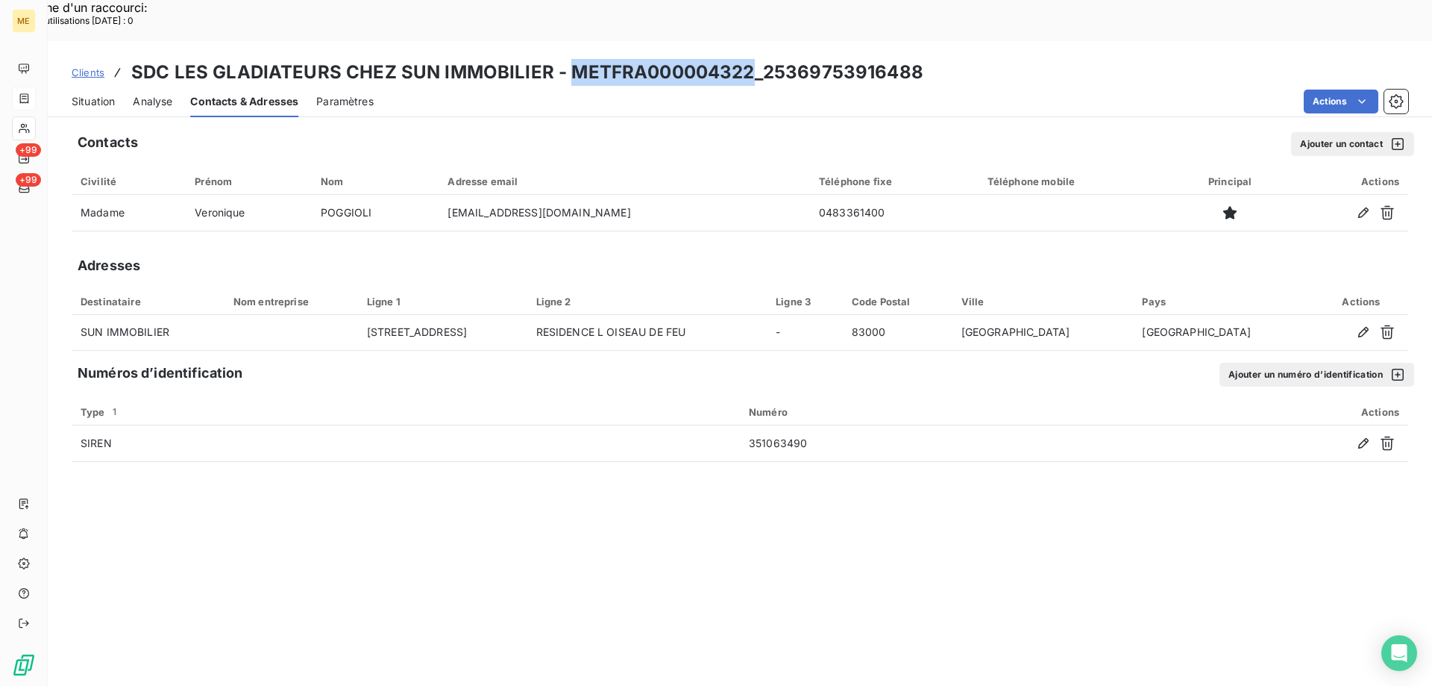
click at [104, 94] on span "Situation" at bounding box center [93, 101] width 43 height 15
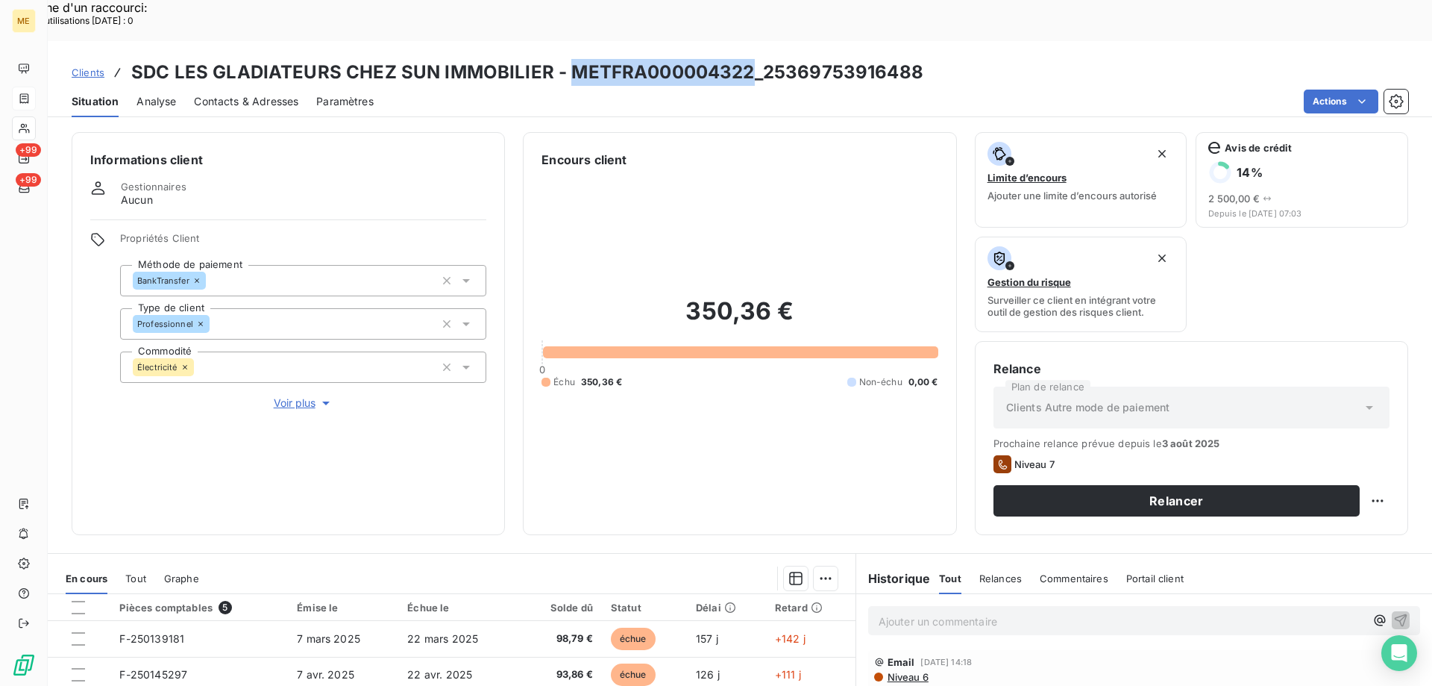
click at [227, 94] on span "Contacts & Adresses" at bounding box center [246, 101] width 104 height 15
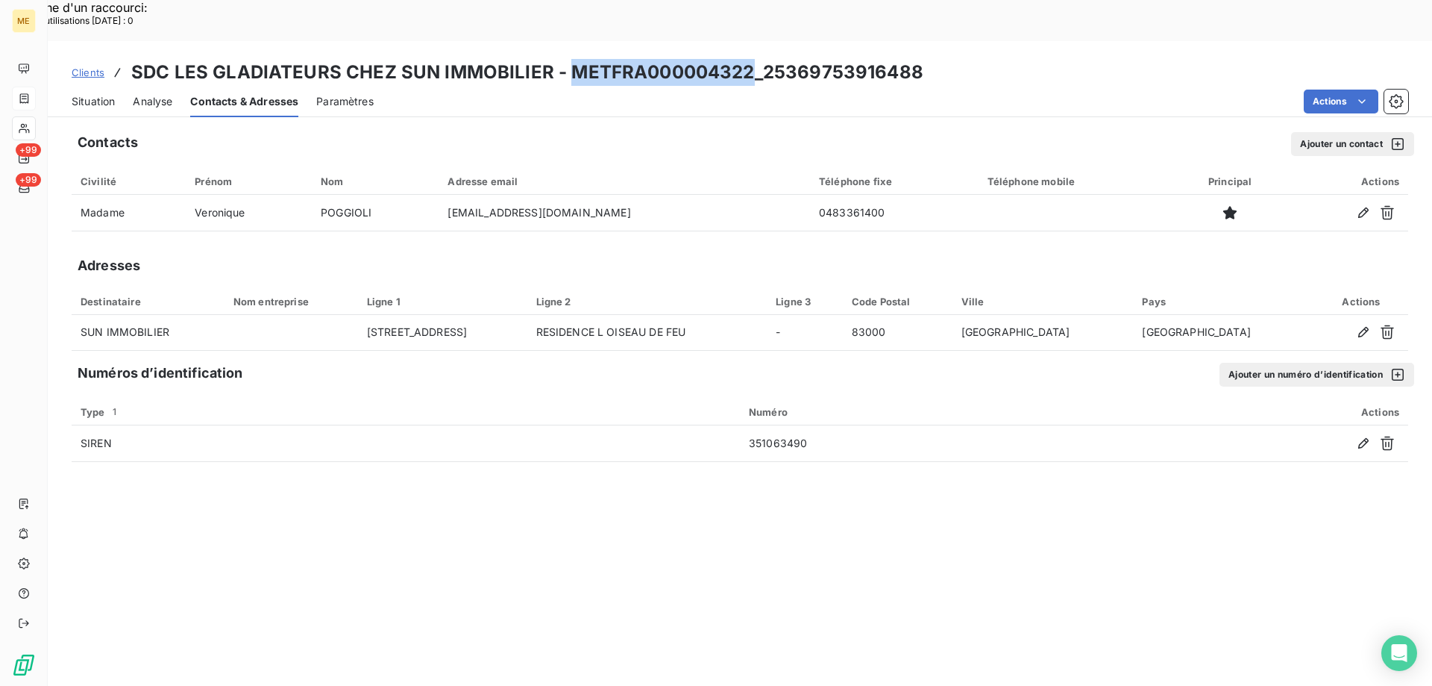
click at [85, 94] on span "Situation" at bounding box center [93, 101] width 43 height 15
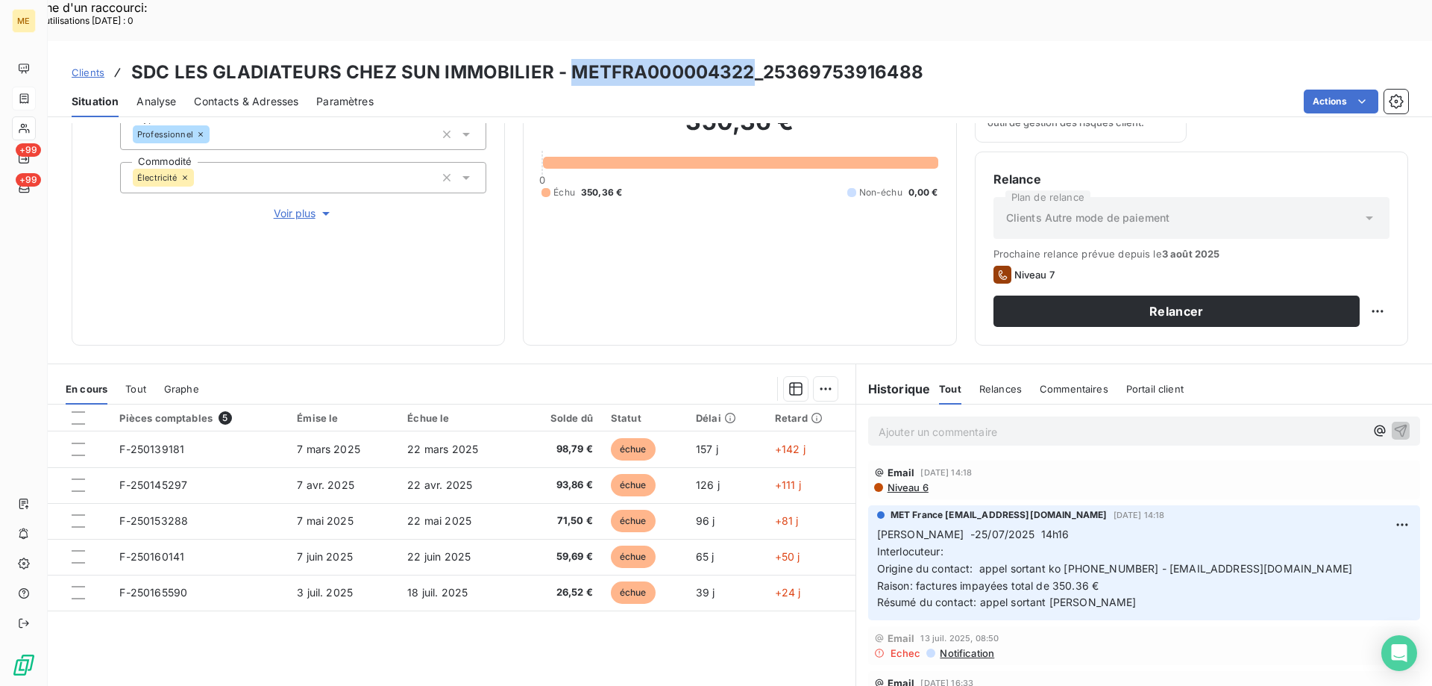
scroll to position [199, 0]
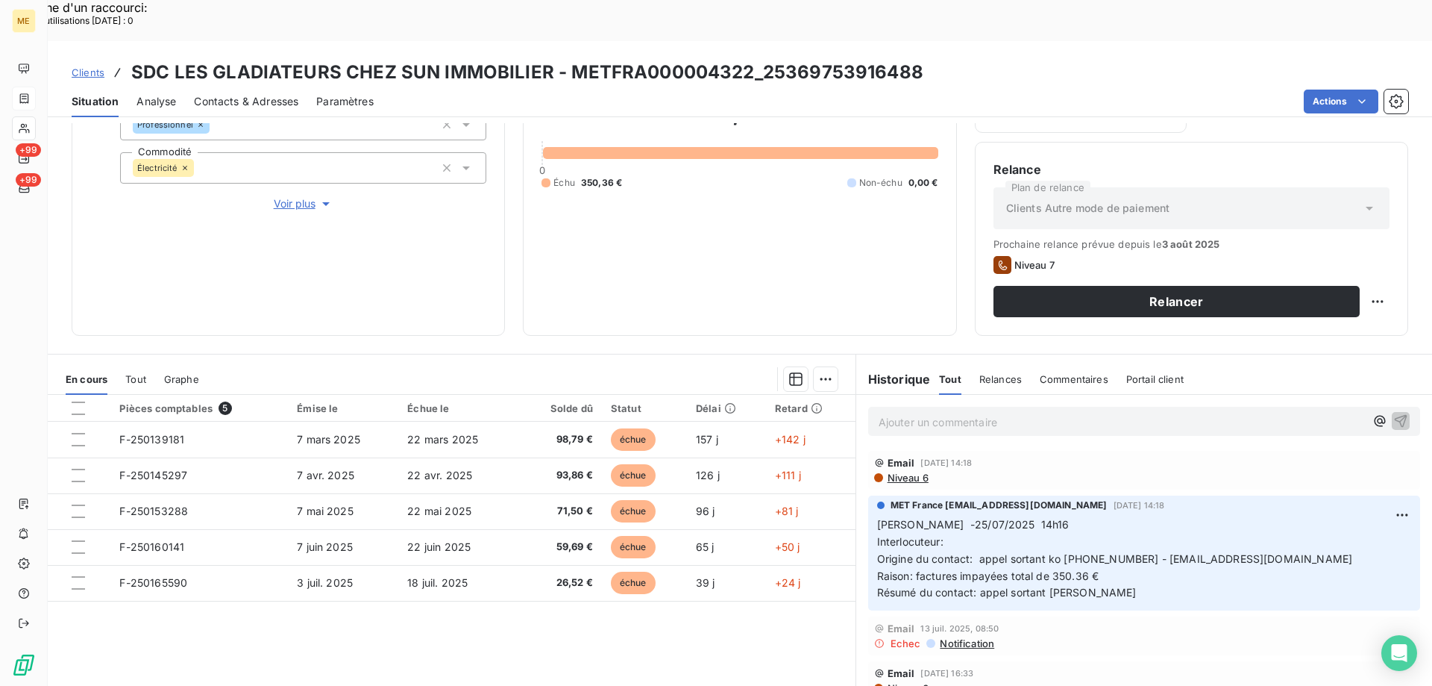
click at [937, 395] on div "Ajouter un commentaire ﻿" at bounding box center [1144, 421] width 576 height 53
click at [920, 412] on p "Ajouter un commentaire ﻿" at bounding box center [1122, 421] width 486 height 19
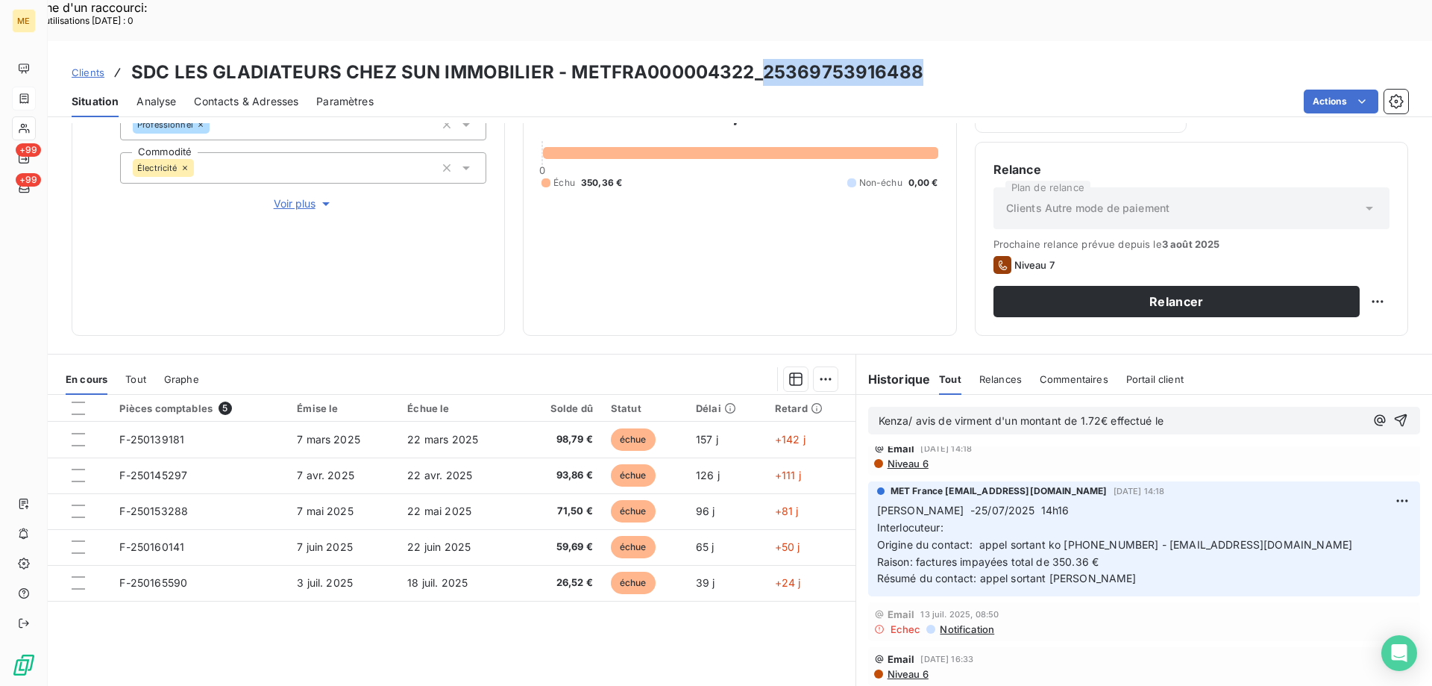
copy h3 "25369753916488"
drag, startPoint x: 922, startPoint y: 28, endPoint x: 759, endPoint y: 28, distance: 162.6
click at [759, 59] on div "Clients SDC LES GLADIATEURS CHEZ SUN IMMOBILIER - METFRA000004322_25369753916488" at bounding box center [740, 72] width 1384 height 27
click at [956, 412] on p "Kenza/ avis de virment d'un montant de 1.72€ effectué le" at bounding box center [1122, 420] width 486 height 17
click at [967, 414] on span "Kenza/ avis de virment d'un montant de 1.72€ effectué le" at bounding box center [1021, 420] width 285 height 13
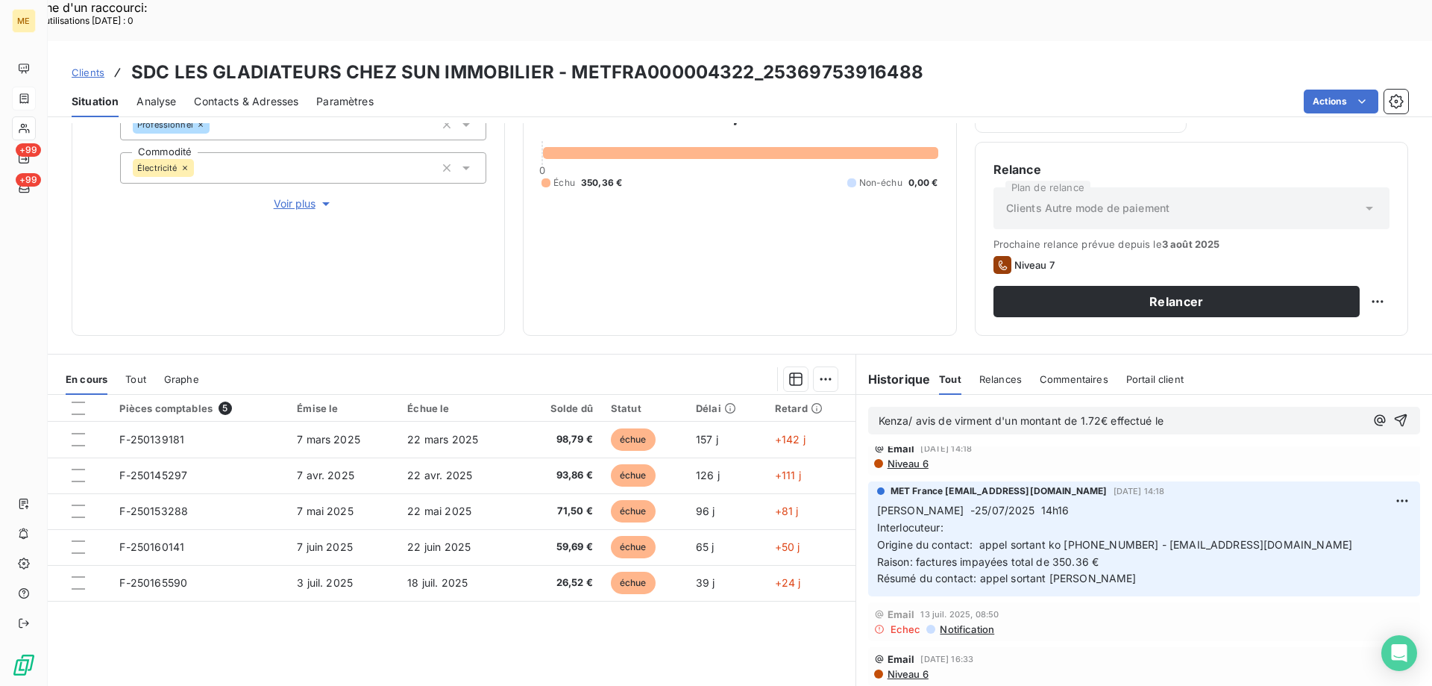
click at [0, 0] on lt-span "vir e ment" at bounding box center [0, 0] width 0 height 0
click at [1184, 412] on p "Kenza/ avis de virement d'un montant de 1.72€ effectué le" at bounding box center [1122, 420] width 486 height 17
click at [911, 414] on span "Kenza/ avis de virement d'un montant de 1.72€ effectué le [DATE], pas de référe…" at bounding box center [1120, 429] width 482 height 30
click at [1395, 420] on button "button" at bounding box center [1402, 429] width 15 height 18
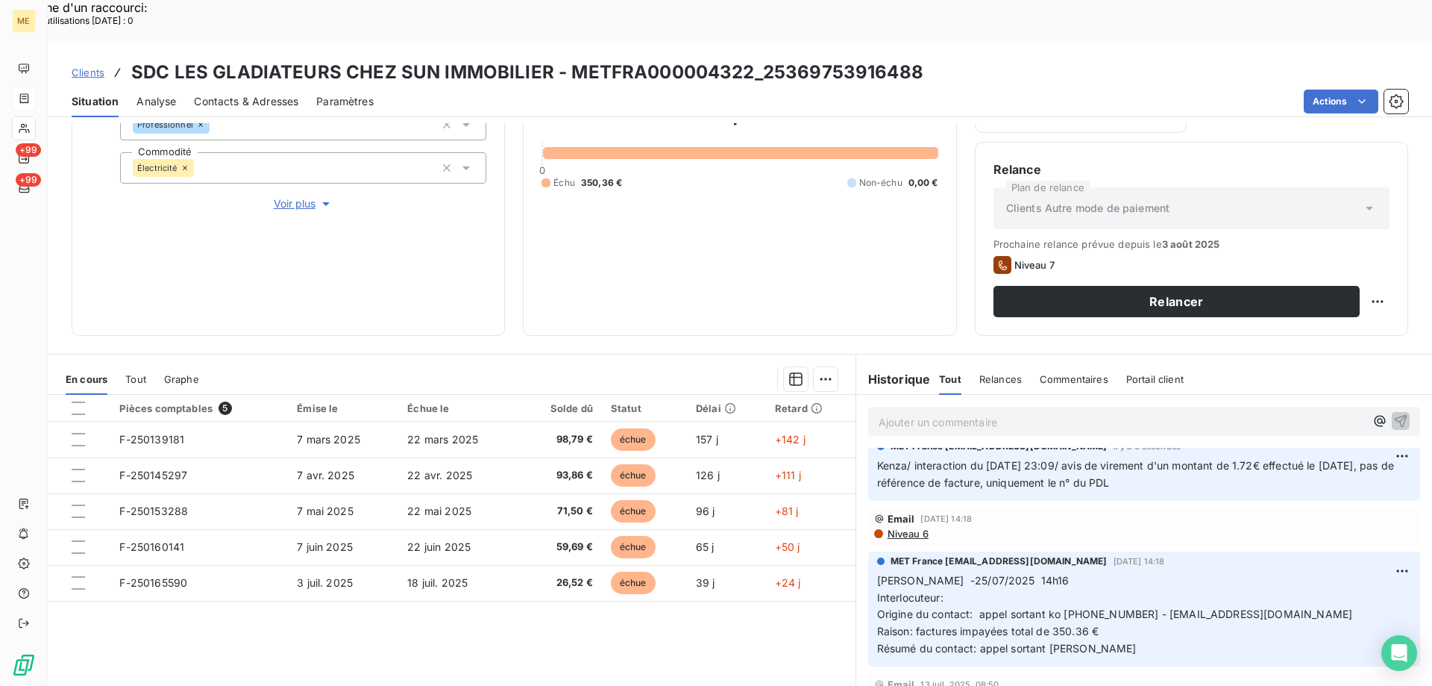
scroll to position [84, 0]
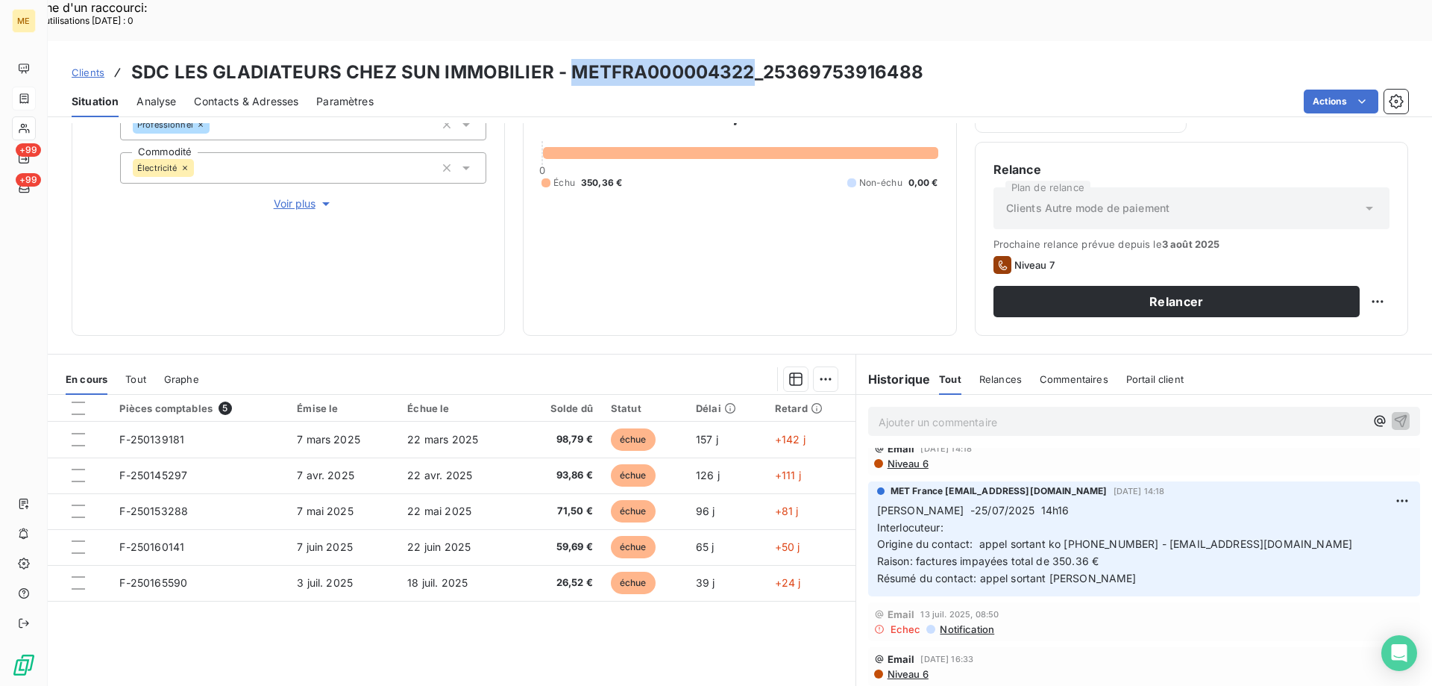
copy h3 "METFRA000004322"
drag, startPoint x: 571, startPoint y: 28, endPoint x: 745, endPoint y: 25, distance: 173.8
click at [745, 59] on h3 "SDC LES GLADIATEURS CHEZ SUN IMMOBILIER - METFRA000004322_25369753916488" at bounding box center [527, 72] width 792 height 27
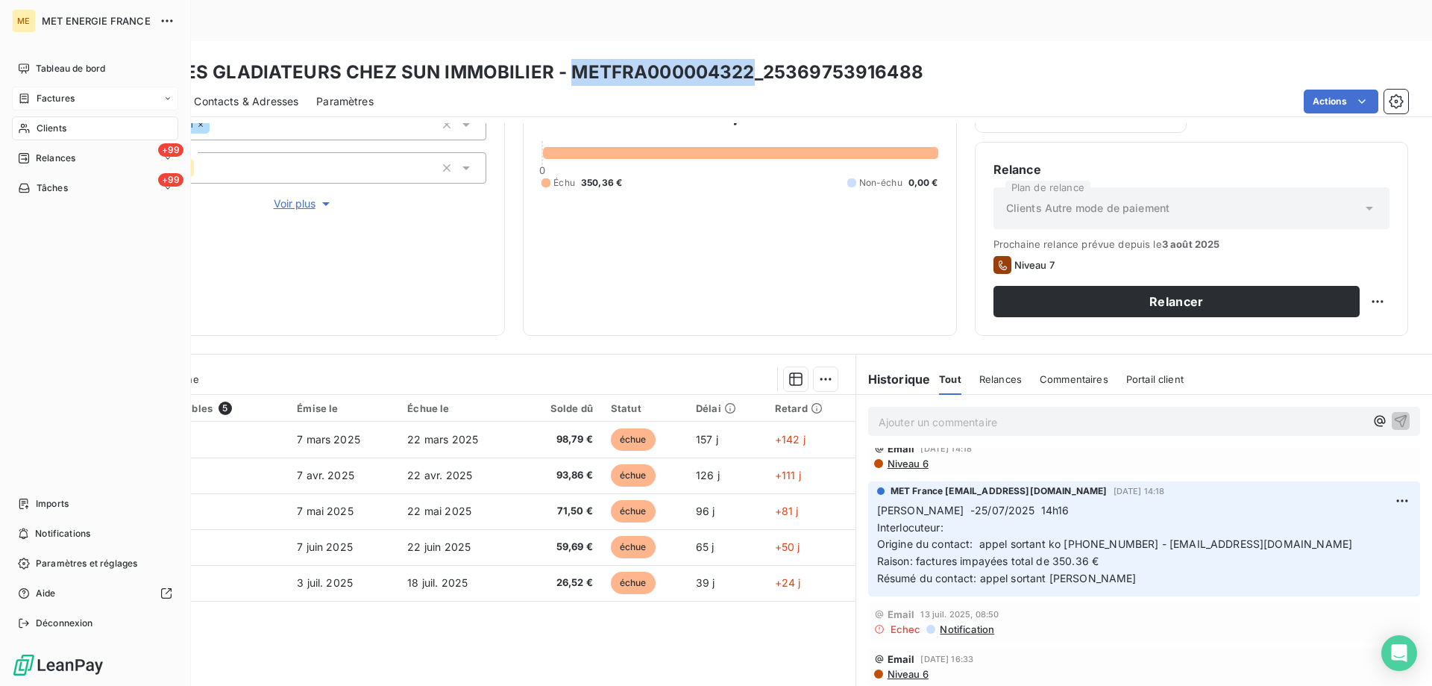
click at [69, 122] on div "Clients" at bounding box center [95, 128] width 166 height 24
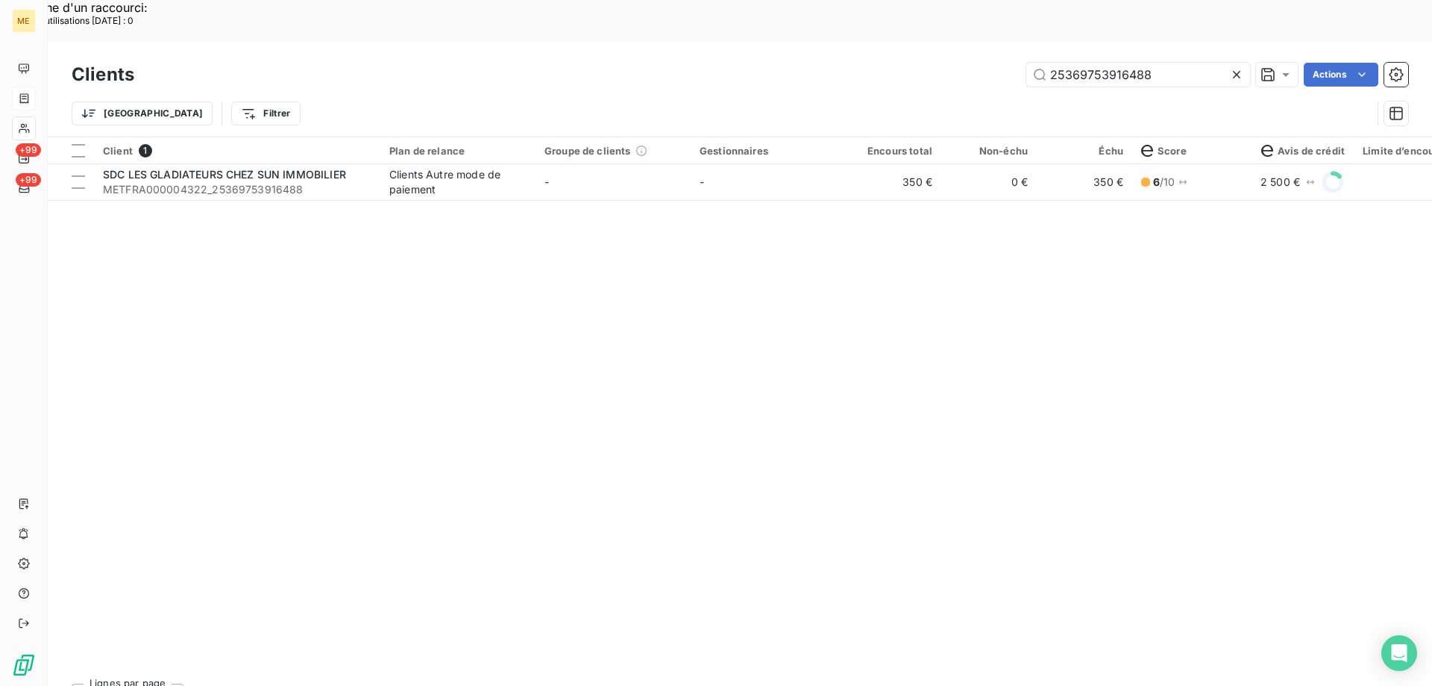
drag, startPoint x: 1007, startPoint y: 40, endPoint x: 920, endPoint y: 31, distance: 87.7
click at [927, 63] on div "25369753916488 Actions" at bounding box center [780, 75] width 1256 height 24
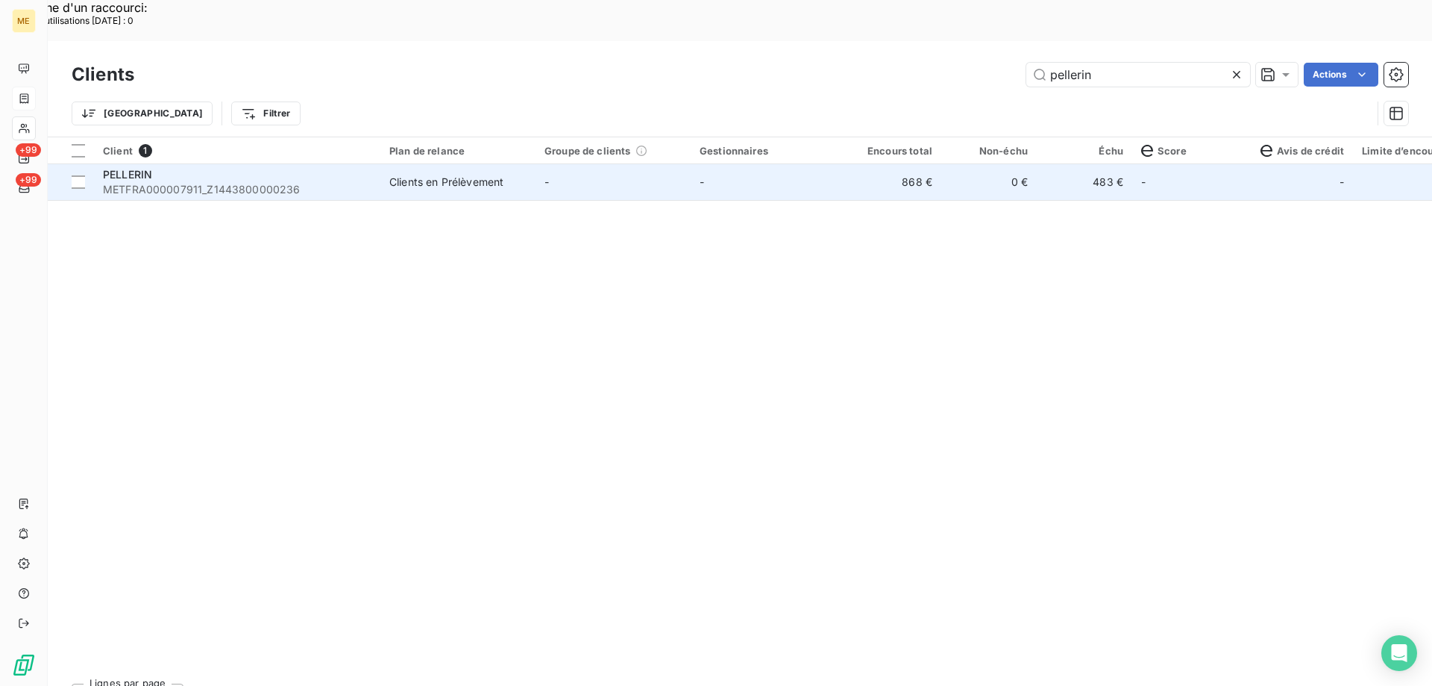
type input "pellerin"
click at [289, 182] on span "METFRA000007911_Z1443800000236" at bounding box center [237, 189] width 269 height 15
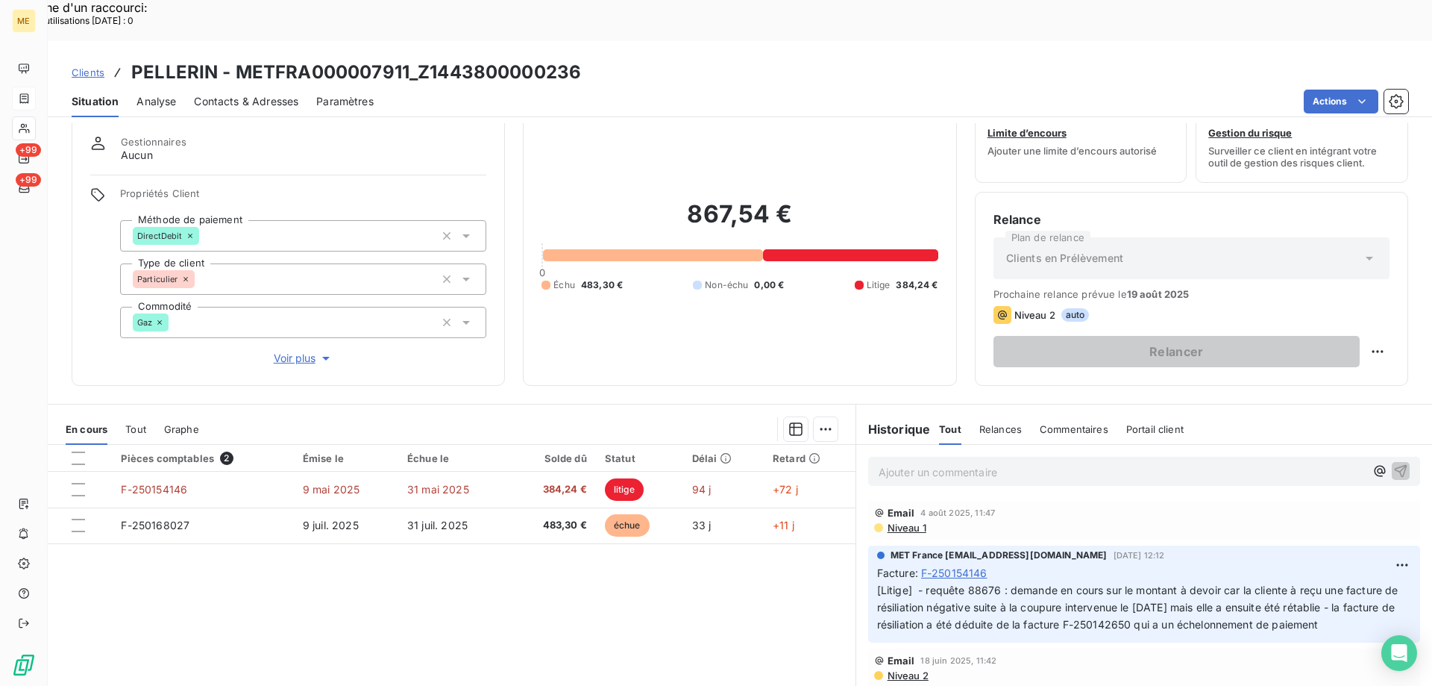
scroll to position [95, 0]
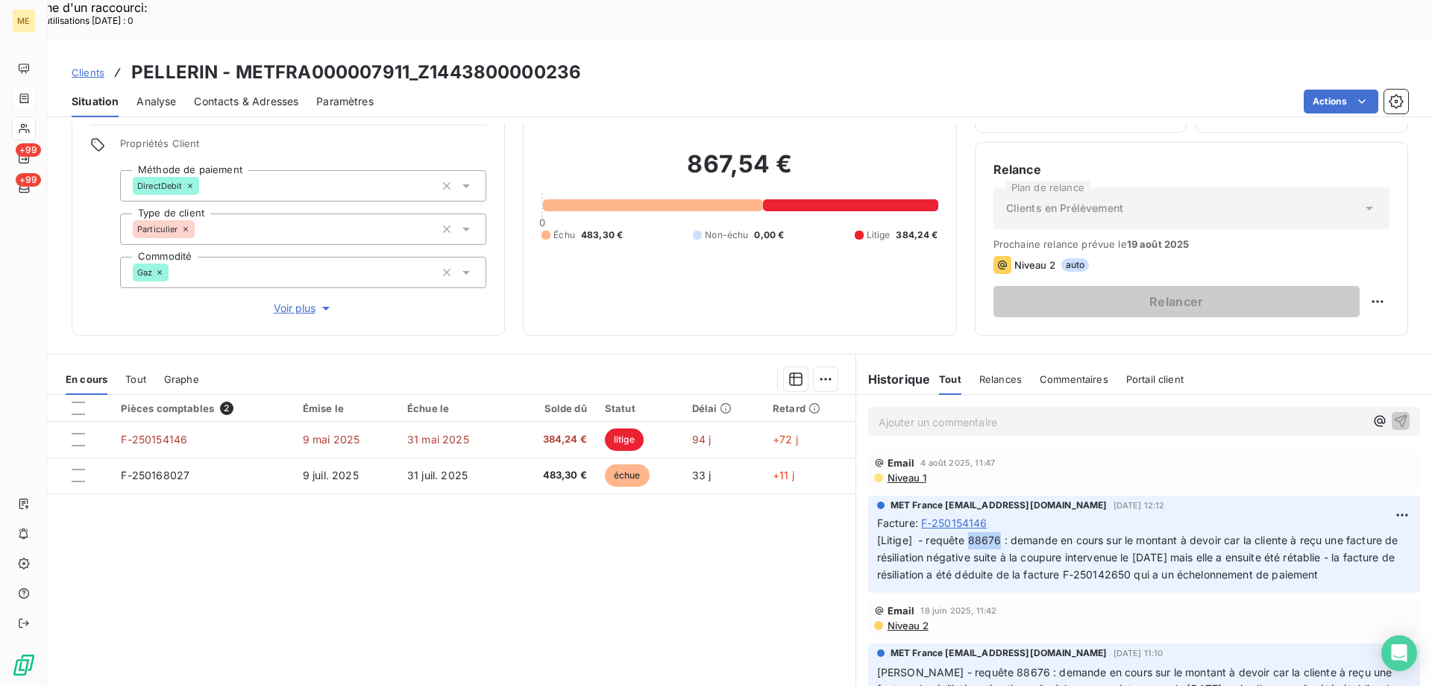
copy span "88676"
drag, startPoint x: 992, startPoint y: 499, endPoint x: 961, endPoint y: 498, distance: 31.4
click at [961, 533] on span "[Litige] - requête 88676 : demande en cours sur le montant à devoir car la clie…" at bounding box center [1139, 556] width 524 height 47
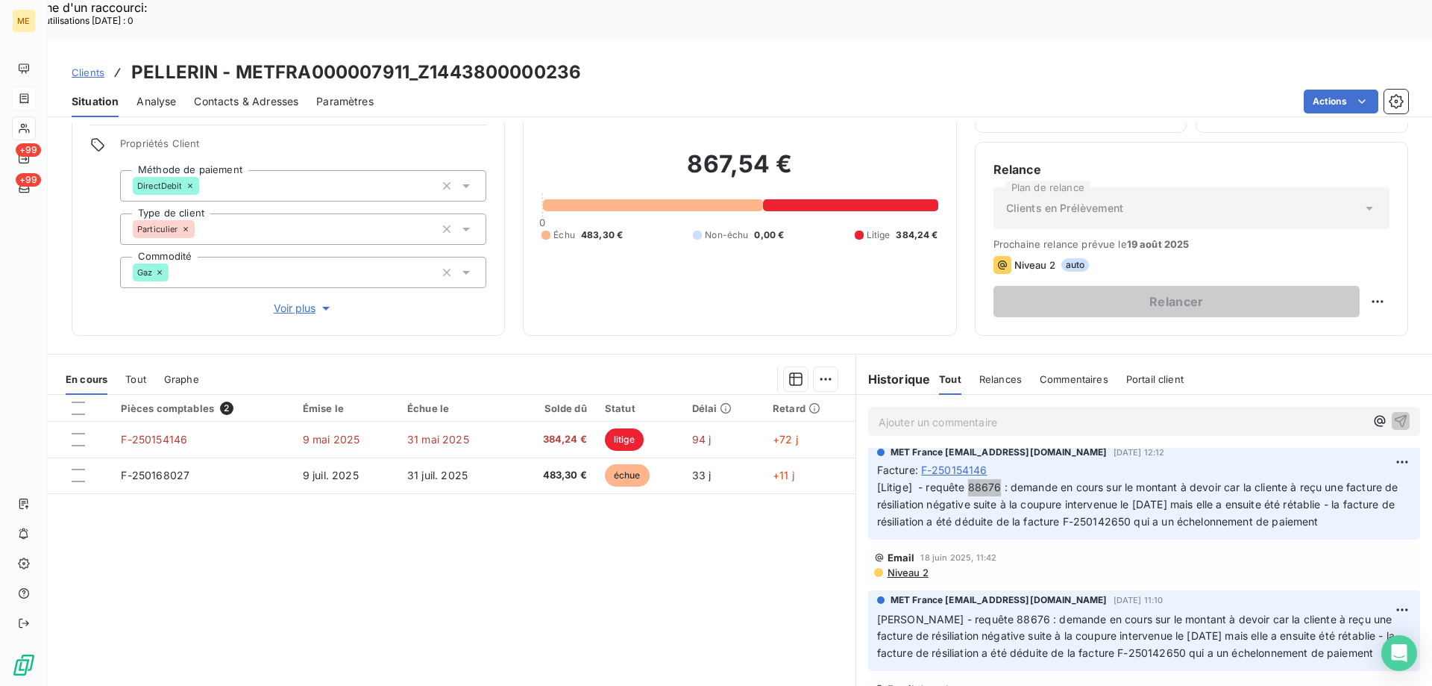
scroll to position [75, 0]
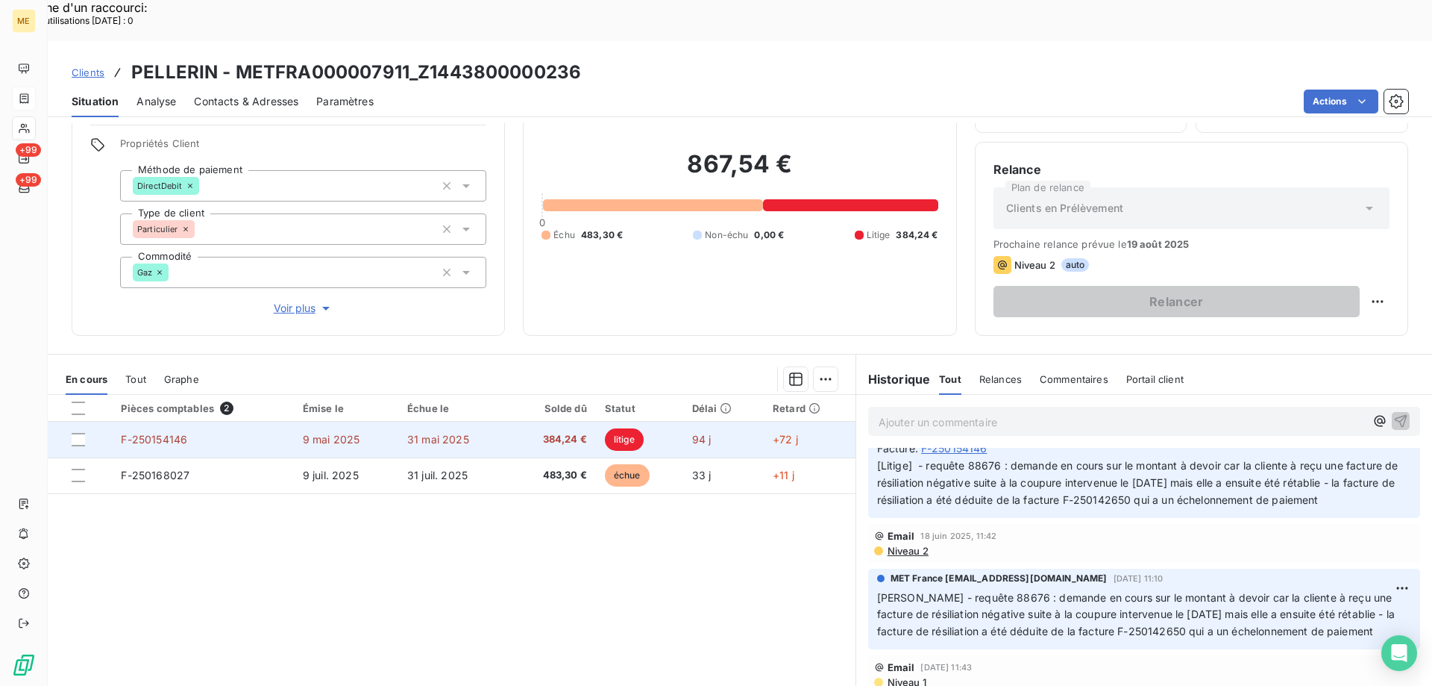
click at [236, 421] on td "F-250154146" at bounding box center [202, 439] width 181 height 36
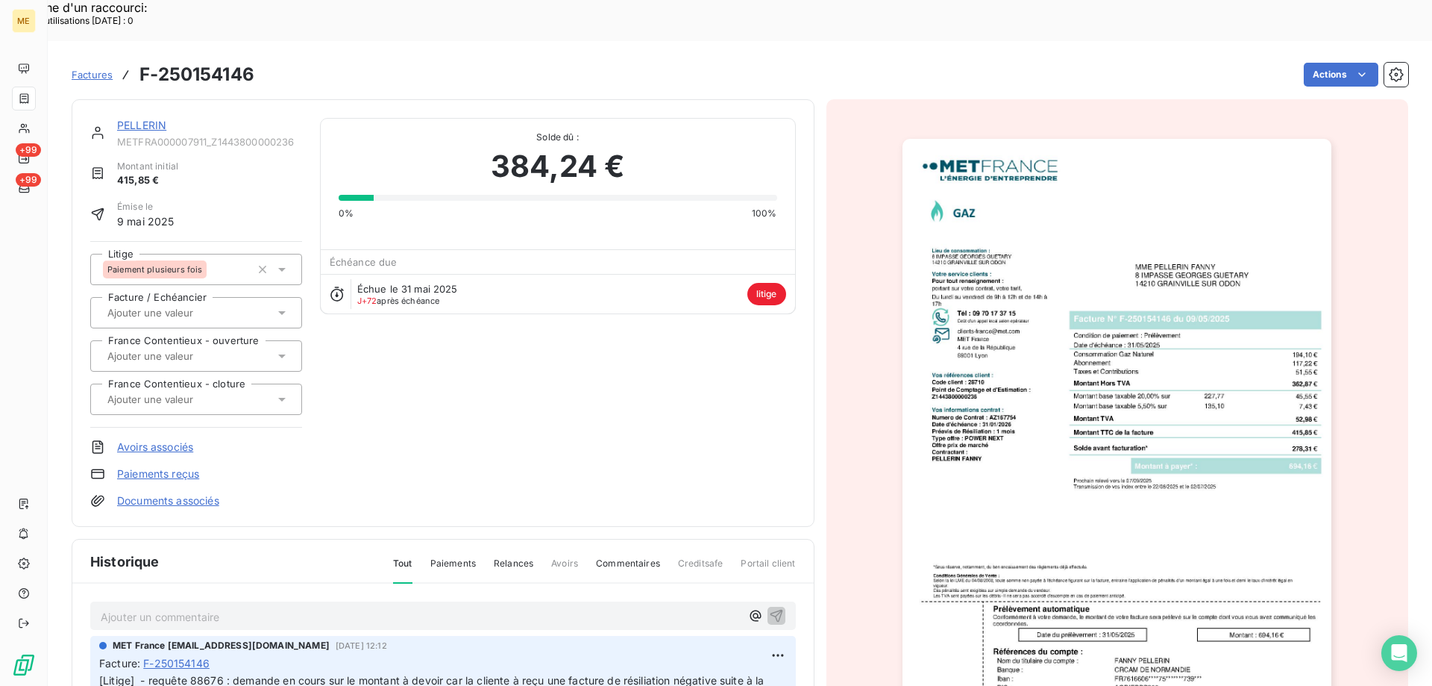
click at [1053, 451] on img "button" at bounding box center [1117, 442] width 429 height 607
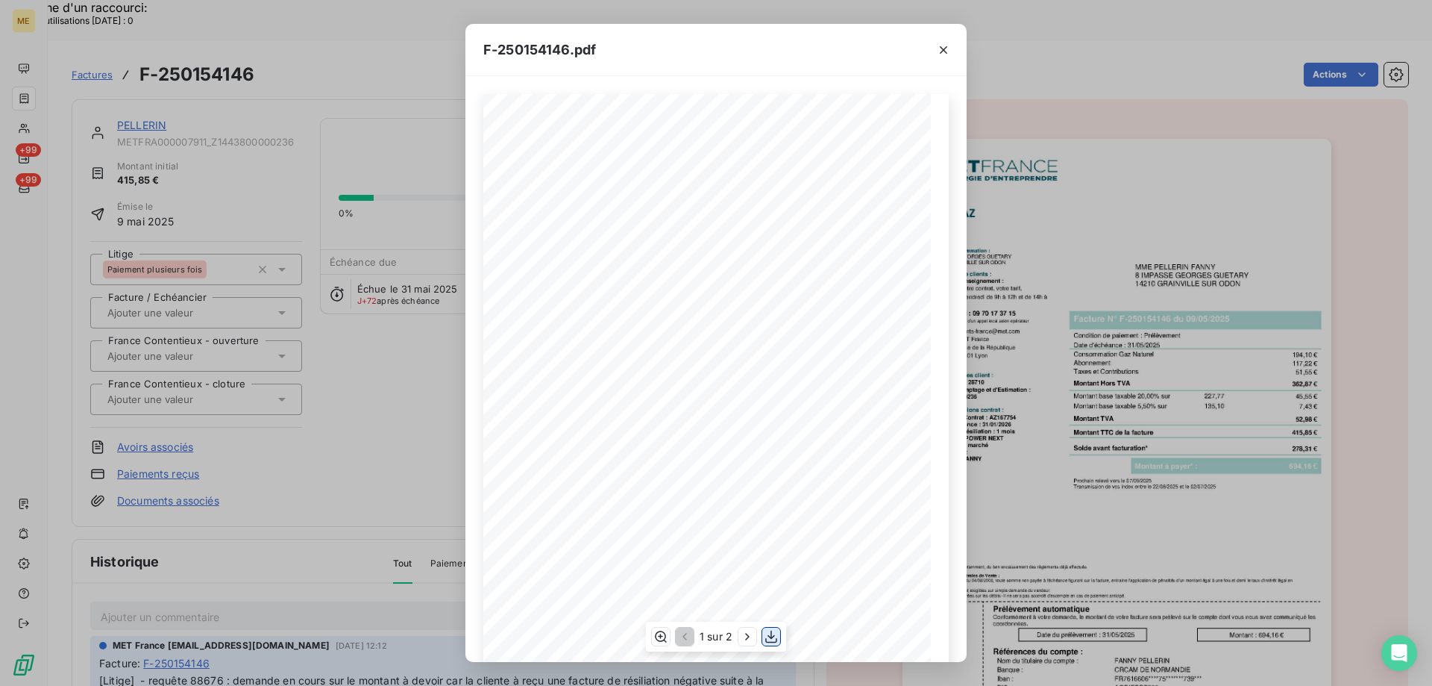
click at [770, 639] on icon "button" at bounding box center [771, 636] width 15 height 15
click at [944, 49] on icon "button" at bounding box center [943, 49] width 7 height 7
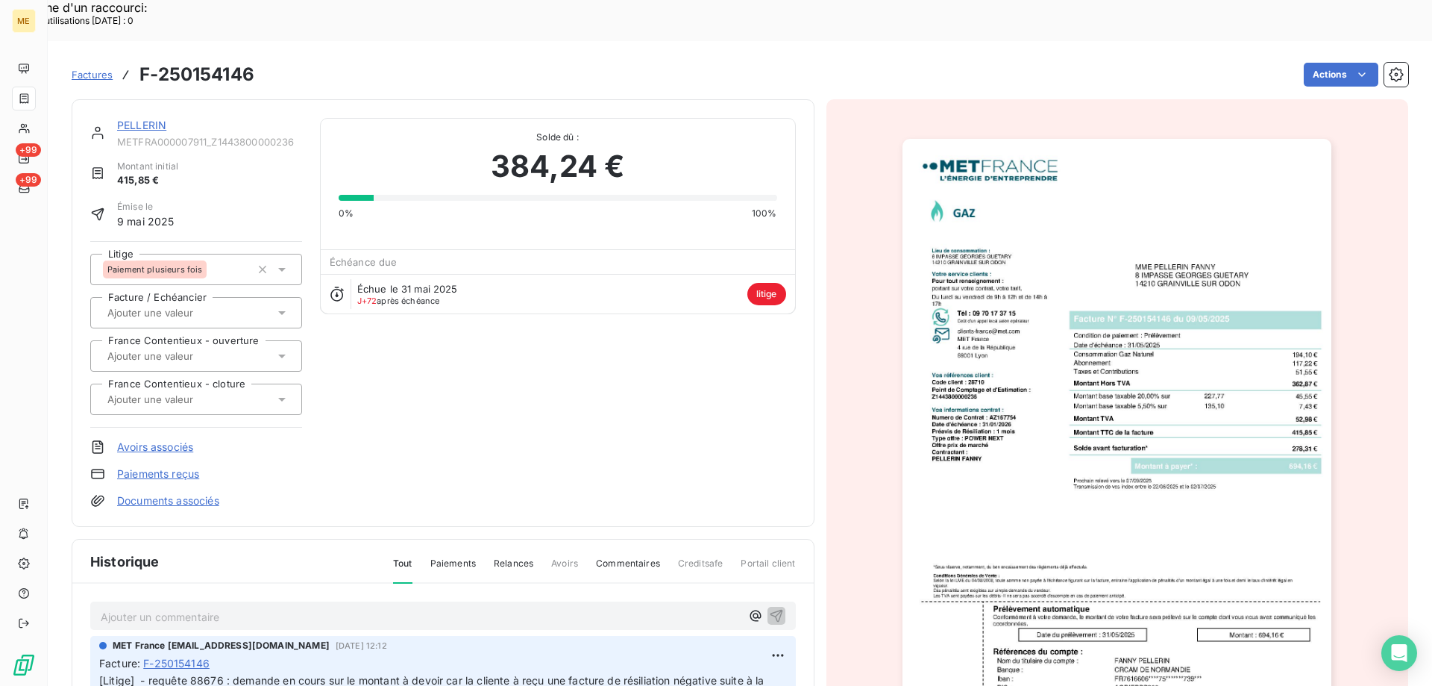
click at [154, 99] on div "PELLERIN METFRA000007911_Z1443800000236 Montant initial 415,85 € Émise le [DATE…" at bounding box center [443, 312] width 743 height 427
click at [148, 119] on link "PELLERIN" at bounding box center [141, 125] width 49 height 13
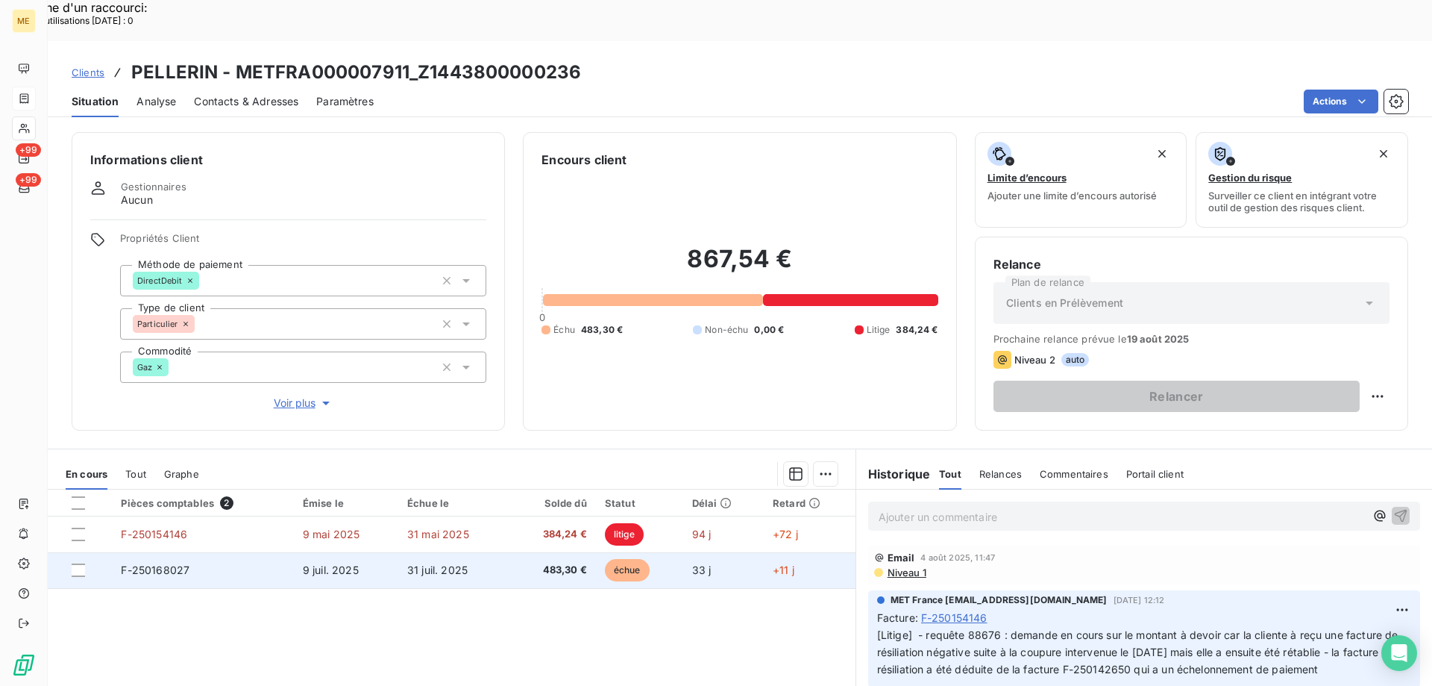
click at [286, 552] on td "F-250168027" at bounding box center [202, 570] width 181 height 36
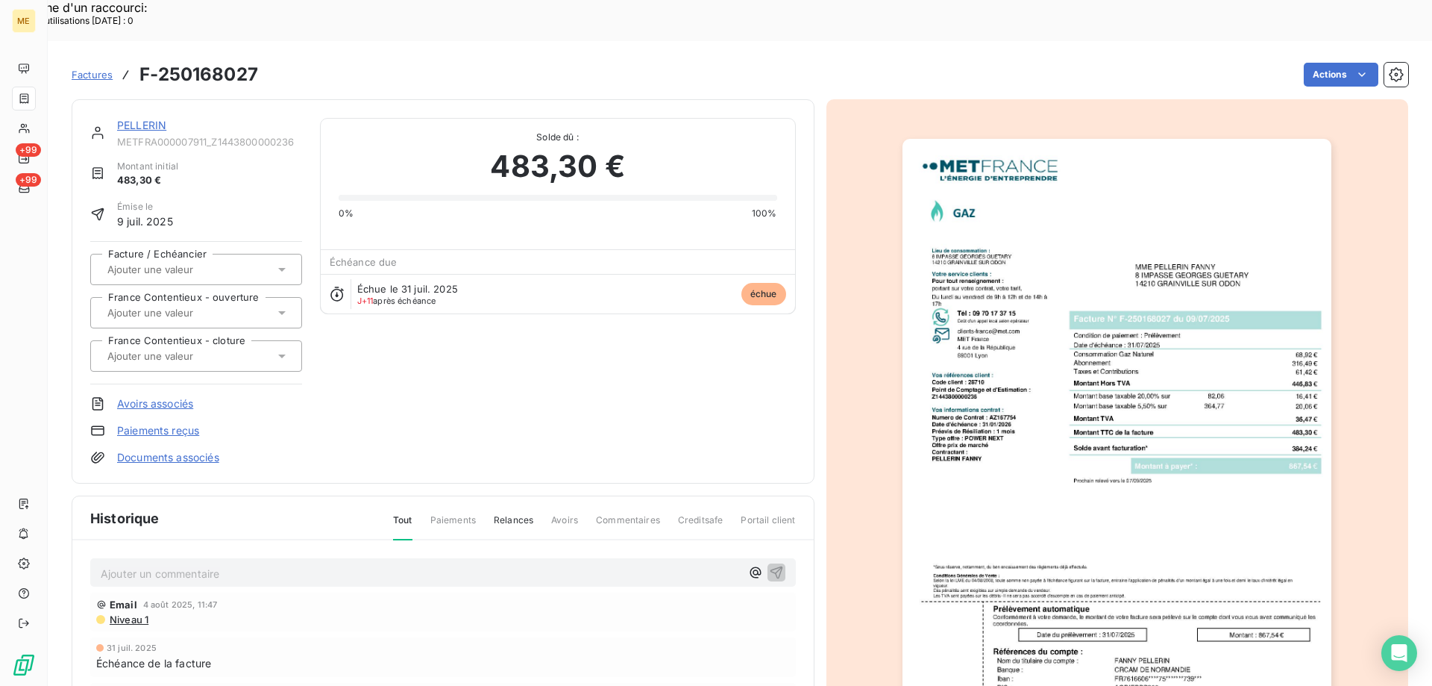
click at [1050, 427] on img "button" at bounding box center [1117, 442] width 429 height 607
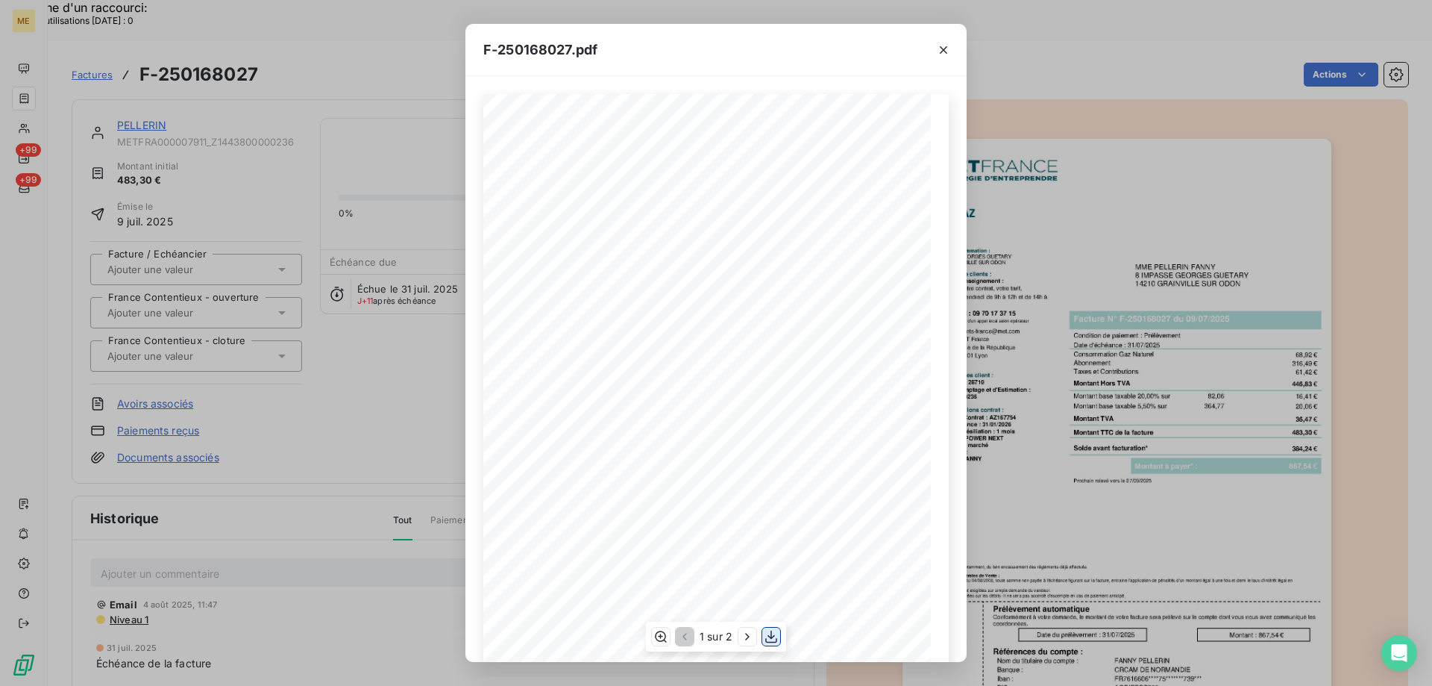
click at [765, 645] on button "button" at bounding box center [771, 636] width 18 height 18
click at [942, 51] on icon "button" at bounding box center [943, 49] width 7 height 7
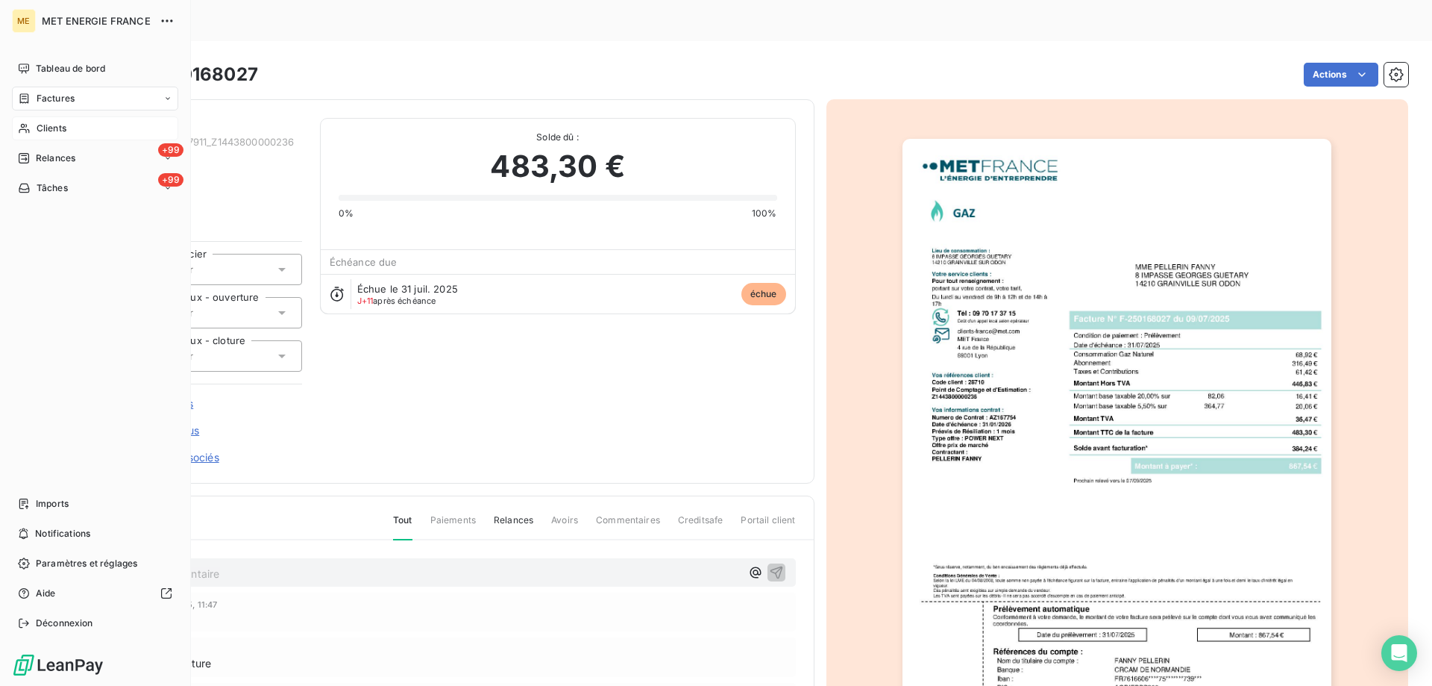
click at [24, 132] on icon at bounding box center [24, 128] width 13 height 12
